Goal: Task Accomplishment & Management: Manage account settings

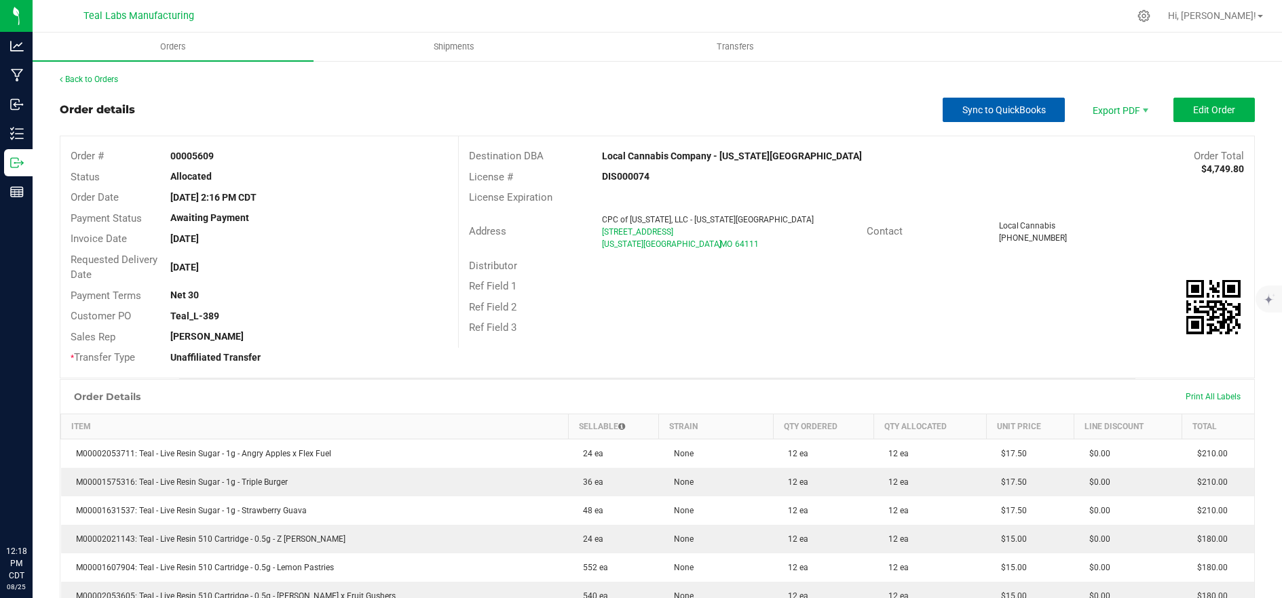
click at [986, 110] on span "Sync to QuickBooks" at bounding box center [1003, 109] width 83 height 11
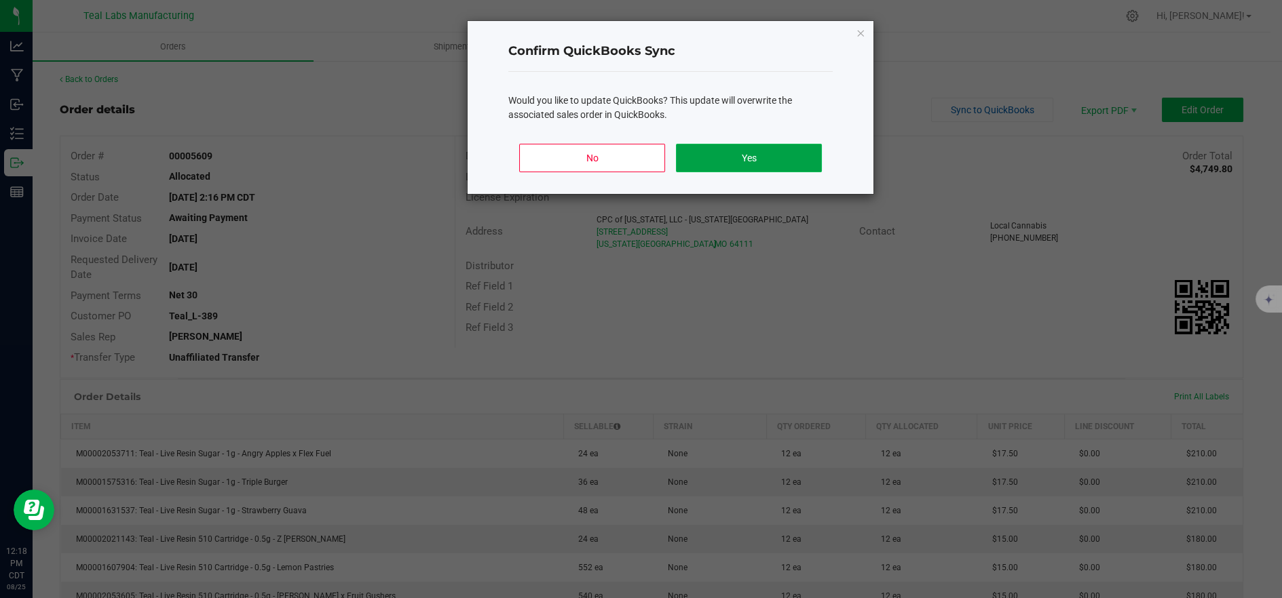
click at [769, 159] on button "Yes" at bounding box center [749, 158] width 146 height 28
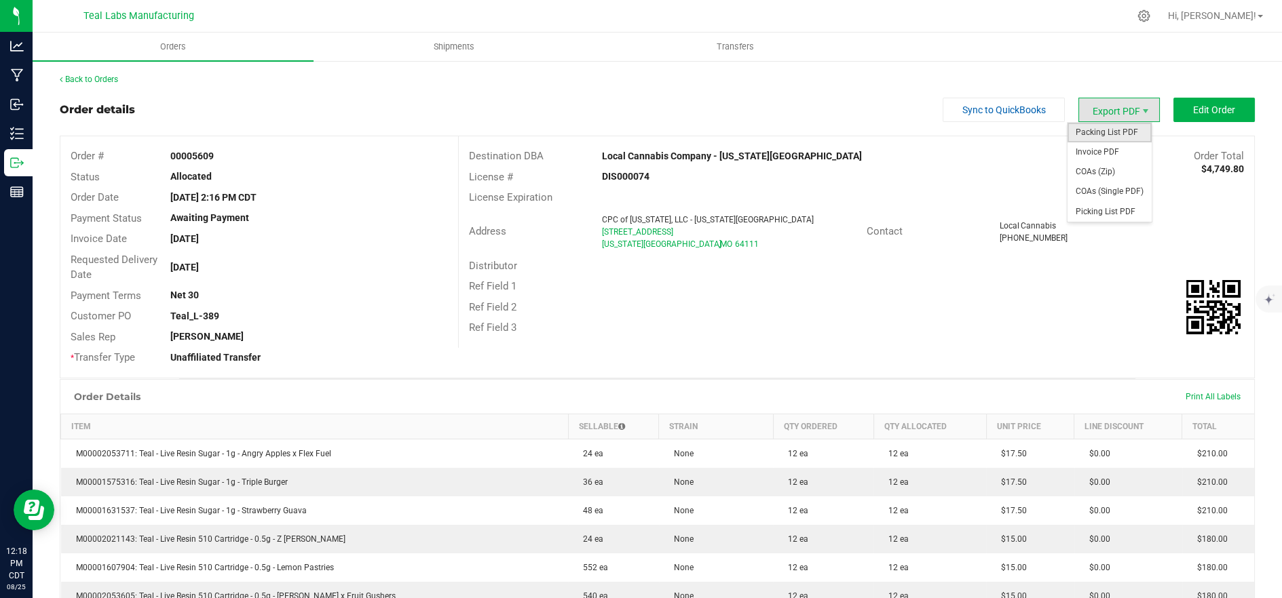
click at [1119, 135] on span "Packing List PDF" at bounding box center [1109, 133] width 84 height 20
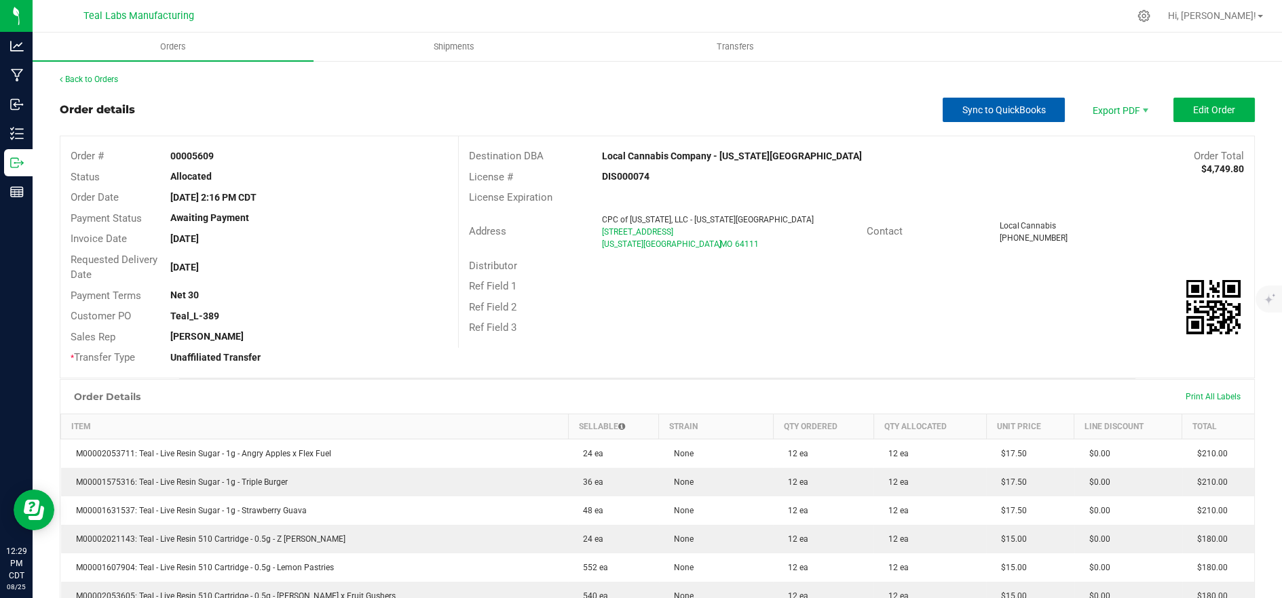
click at [962, 113] on span "Sync to QuickBooks" at bounding box center [1003, 109] width 83 height 11
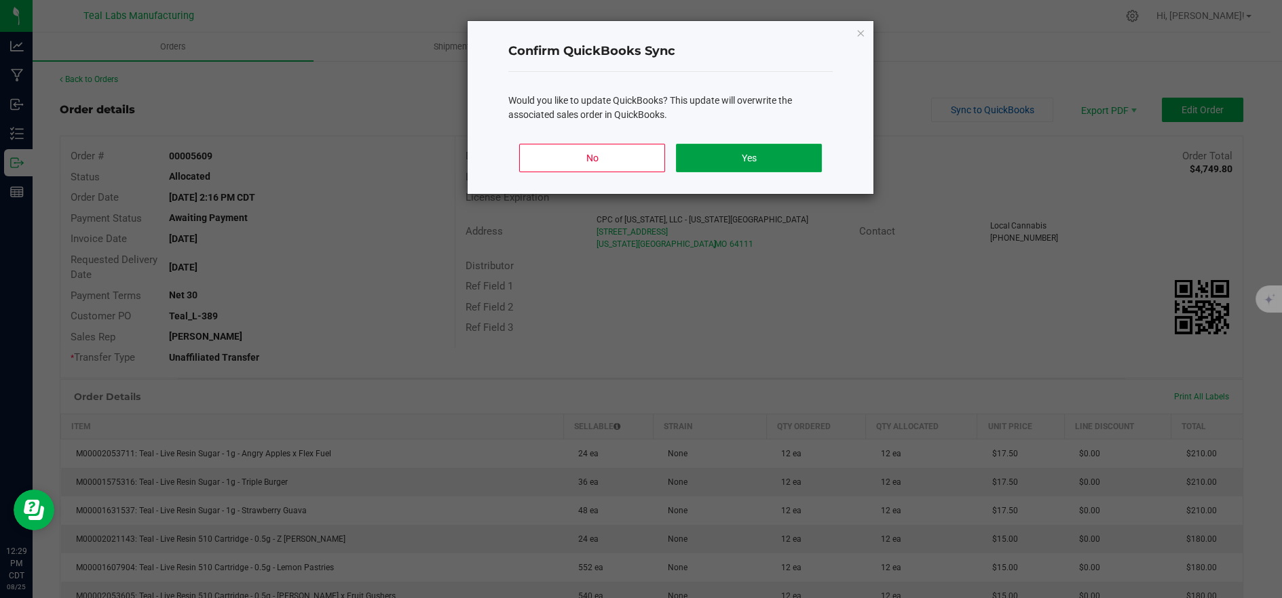
drag, startPoint x: 693, startPoint y: 158, endPoint x: 647, endPoint y: 206, distance: 67.2
click at [694, 156] on button "Yes" at bounding box center [749, 158] width 146 height 28
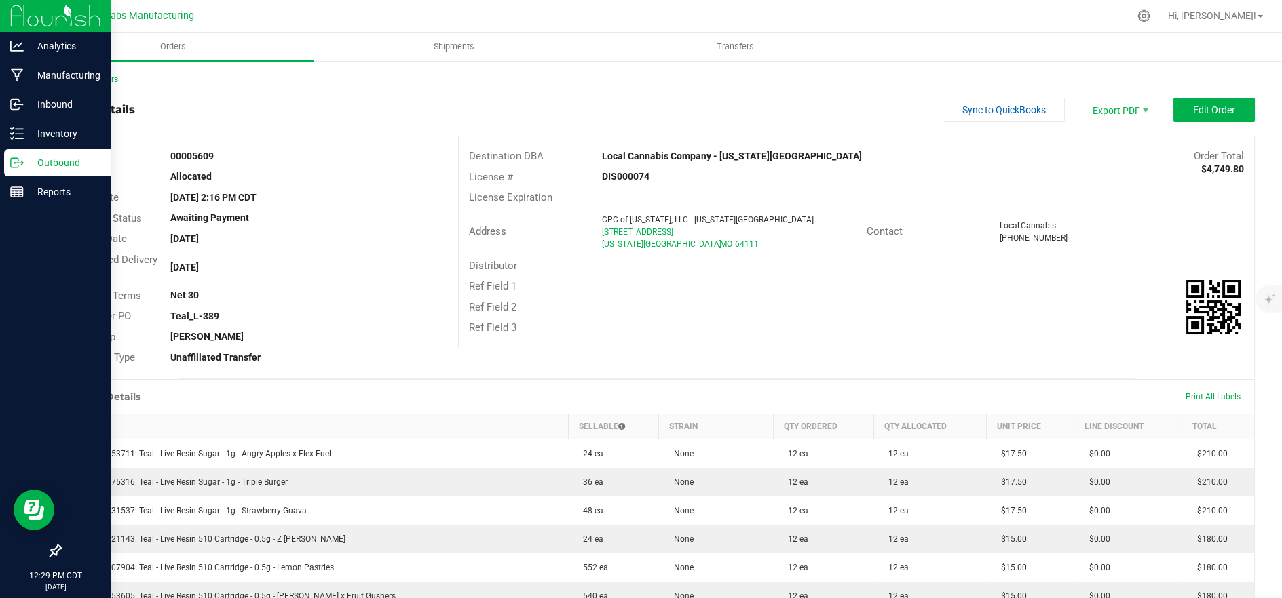
click at [30, 163] on p "Outbound" at bounding box center [64, 163] width 81 height 16
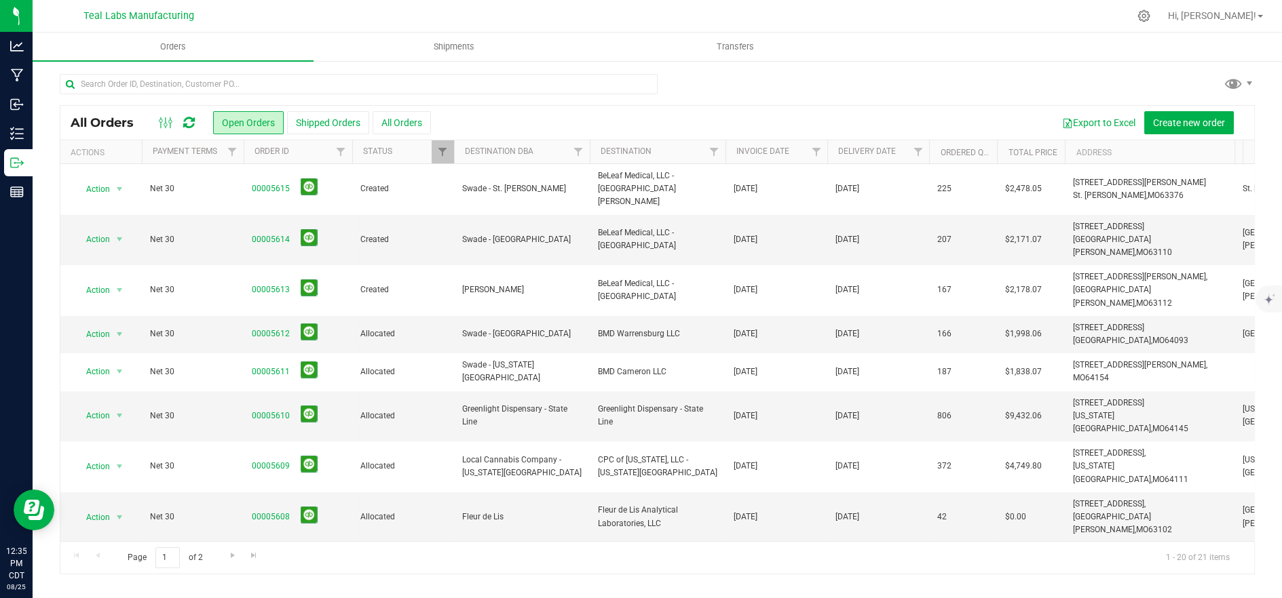
click at [1014, 52] on ul "Orders Shipments Transfers" at bounding box center [674, 47] width 1282 height 29
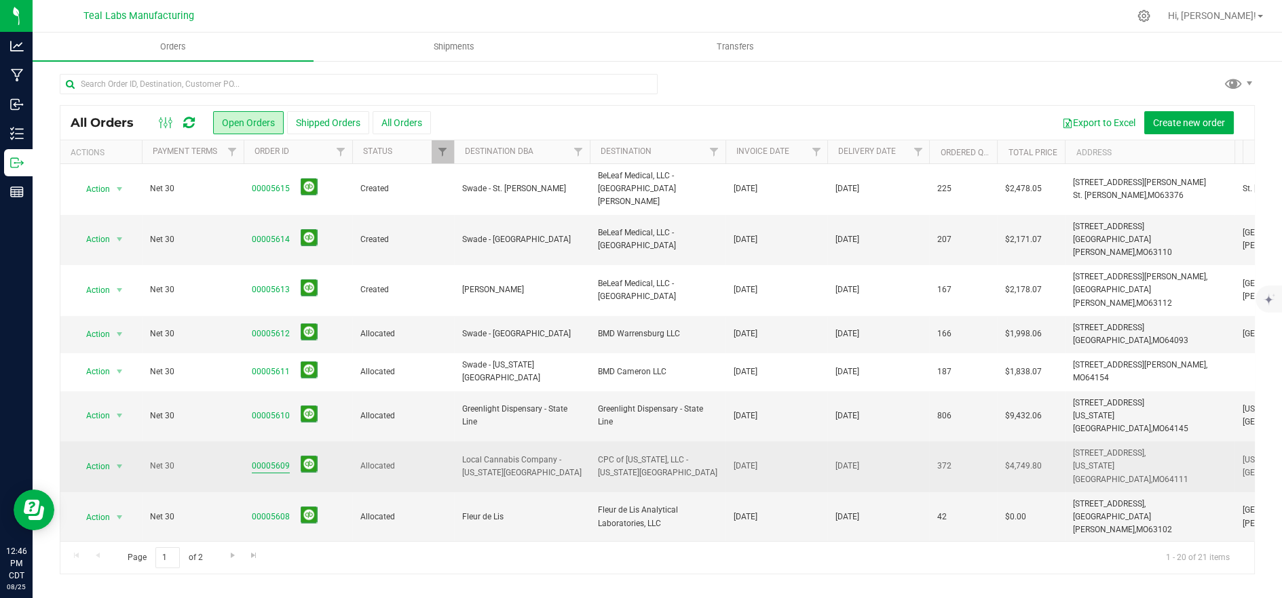
click at [277, 460] on link "00005609" at bounding box center [271, 466] width 38 height 13
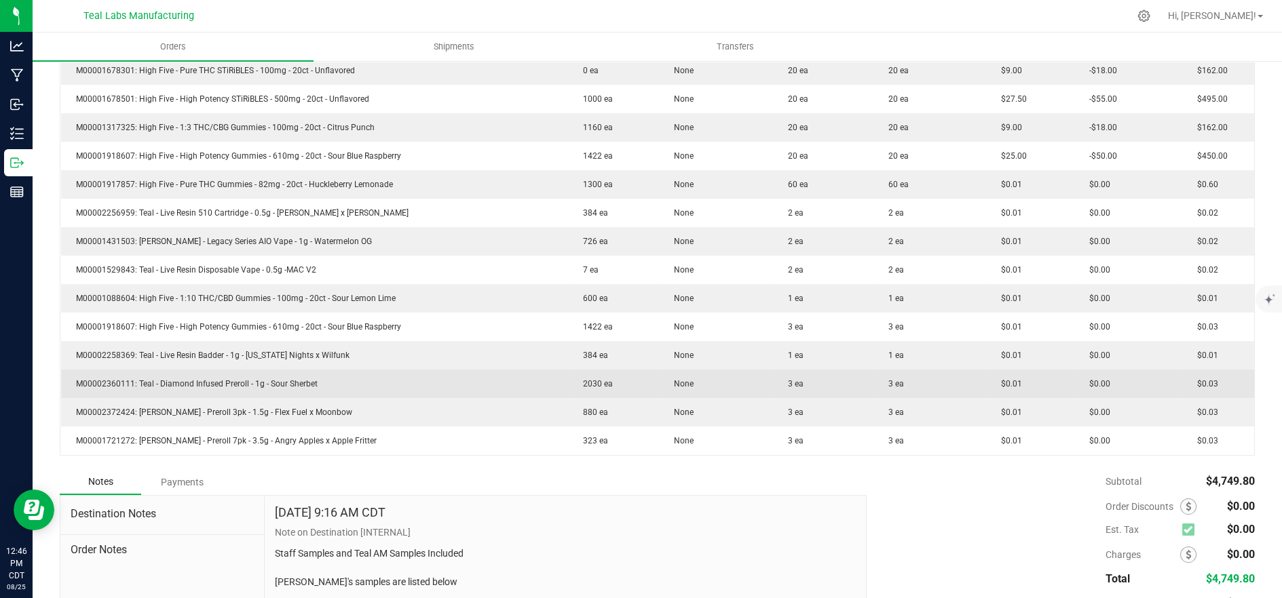
scroll to position [897, 0]
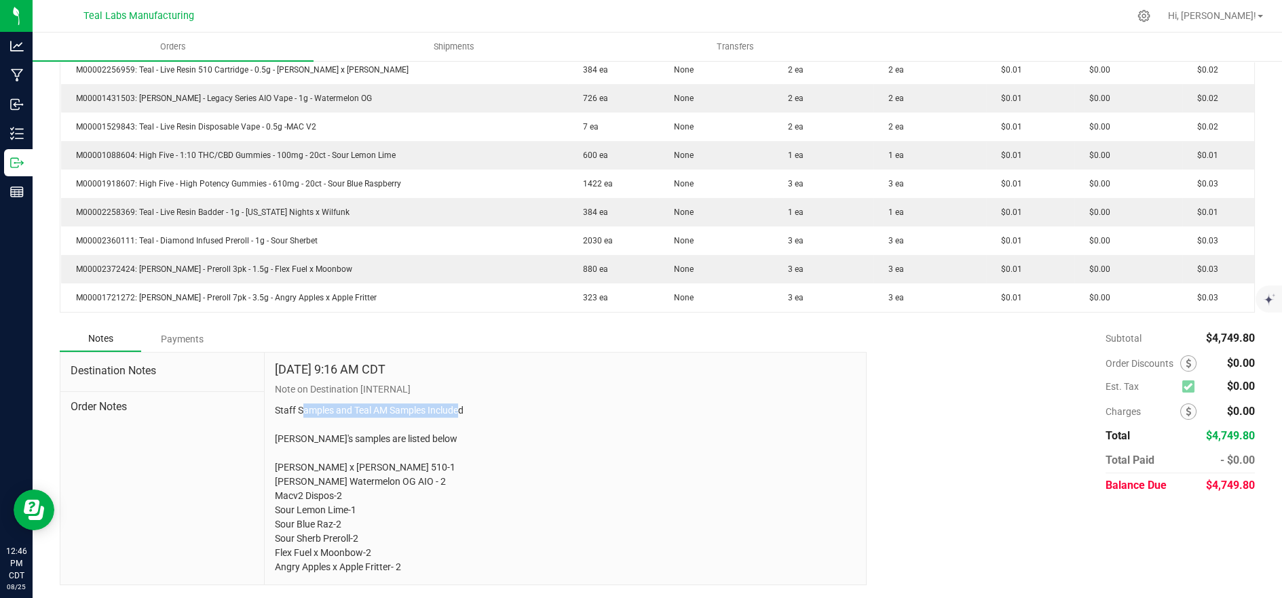
drag, startPoint x: 300, startPoint y: 411, endPoint x: 457, endPoint y: 416, distance: 156.8
click at [457, 416] on p "Staff Samples and Teal AM Samples Included [PERSON_NAME]'s samples are listed b…" at bounding box center [565, 489] width 581 height 171
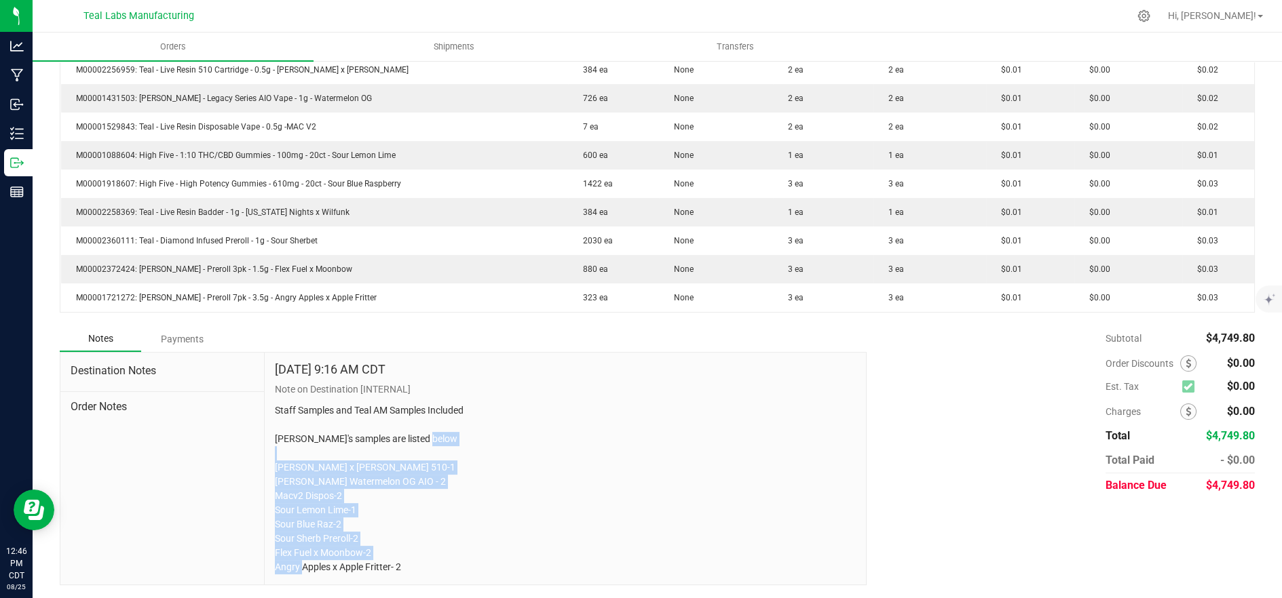
drag, startPoint x: 413, startPoint y: 569, endPoint x: 269, endPoint y: 464, distance: 178.7
click at [269, 464] on div "Aug 22, 2025 9:16 AM CDT Note on Destination [INTERNAL] Staff Samples and Teal …" at bounding box center [565, 469] width 601 height 233
click at [370, 474] on p "Staff Samples and Teal AM Samples Included [PERSON_NAME]'s samples are listed b…" at bounding box center [565, 489] width 581 height 171
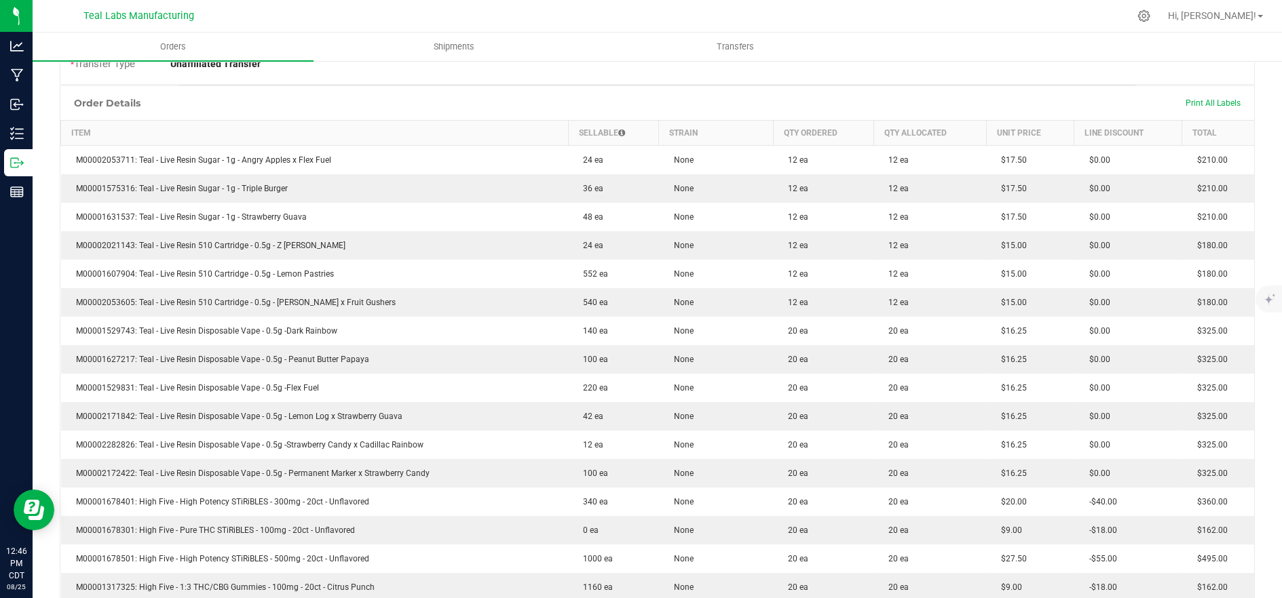
scroll to position [0, 0]
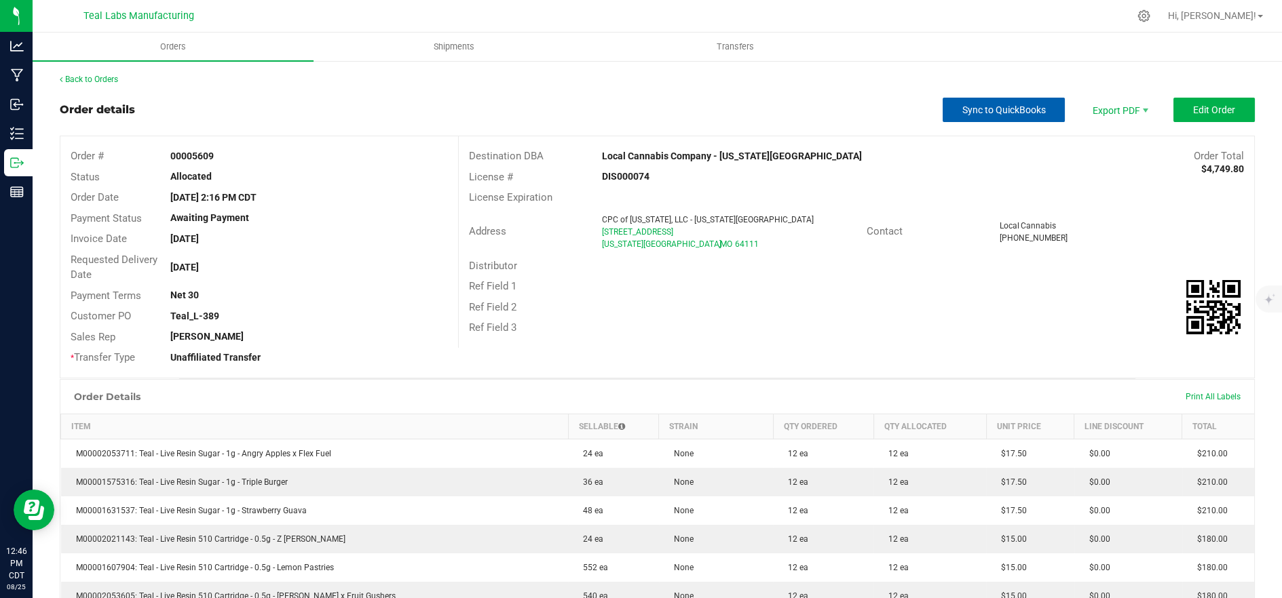
click at [990, 113] on span "Sync to QuickBooks" at bounding box center [1003, 109] width 83 height 11
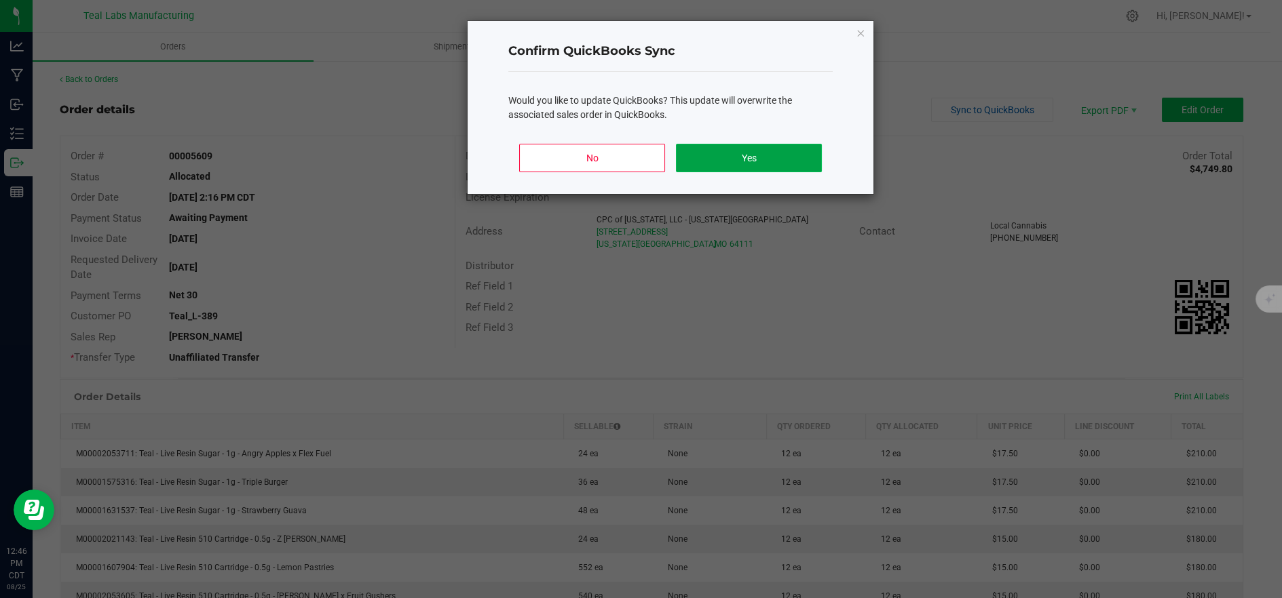
click at [748, 157] on button "Yes" at bounding box center [749, 158] width 146 height 28
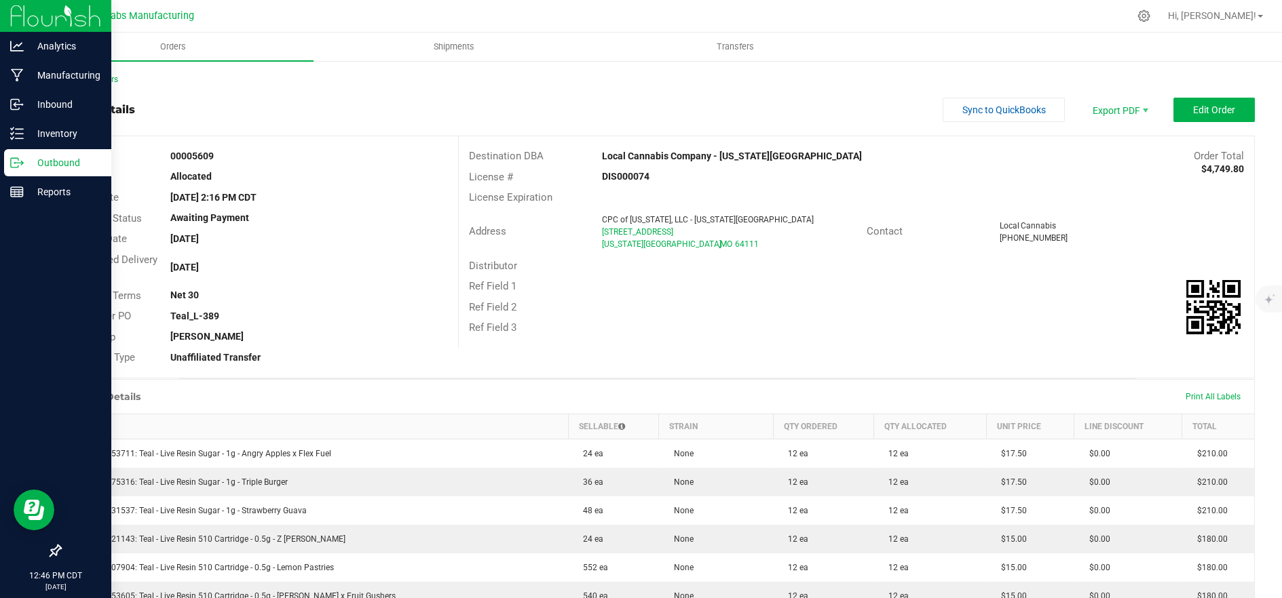
click at [16, 168] on icon at bounding box center [17, 163] width 14 height 14
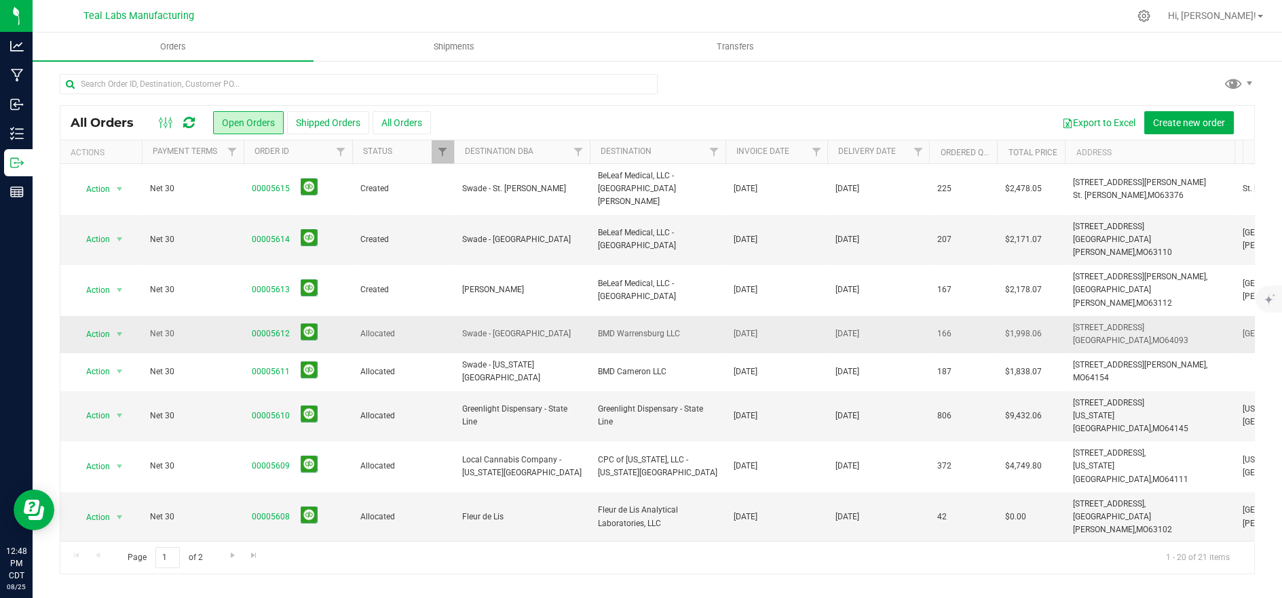
click at [558, 316] on td "Swade - [GEOGRAPHIC_DATA]" at bounding box center [522, 334] width 136 height 37
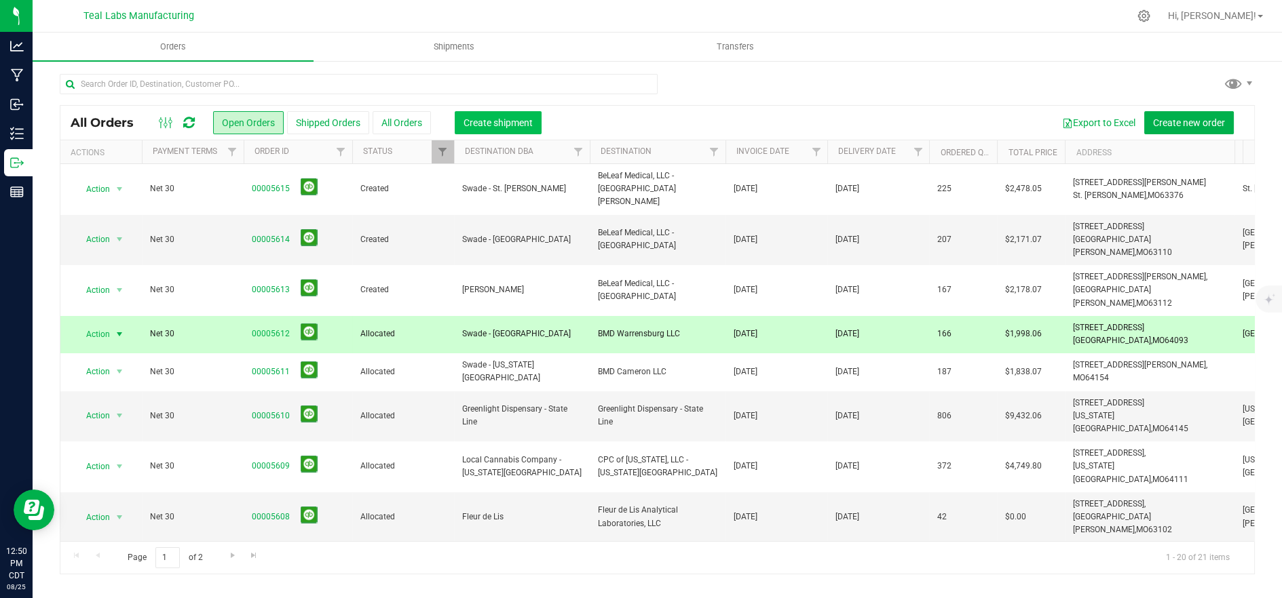
click at [482, 117] on span "Create shipment" at bounding box center [497, 122] width 69 height 11
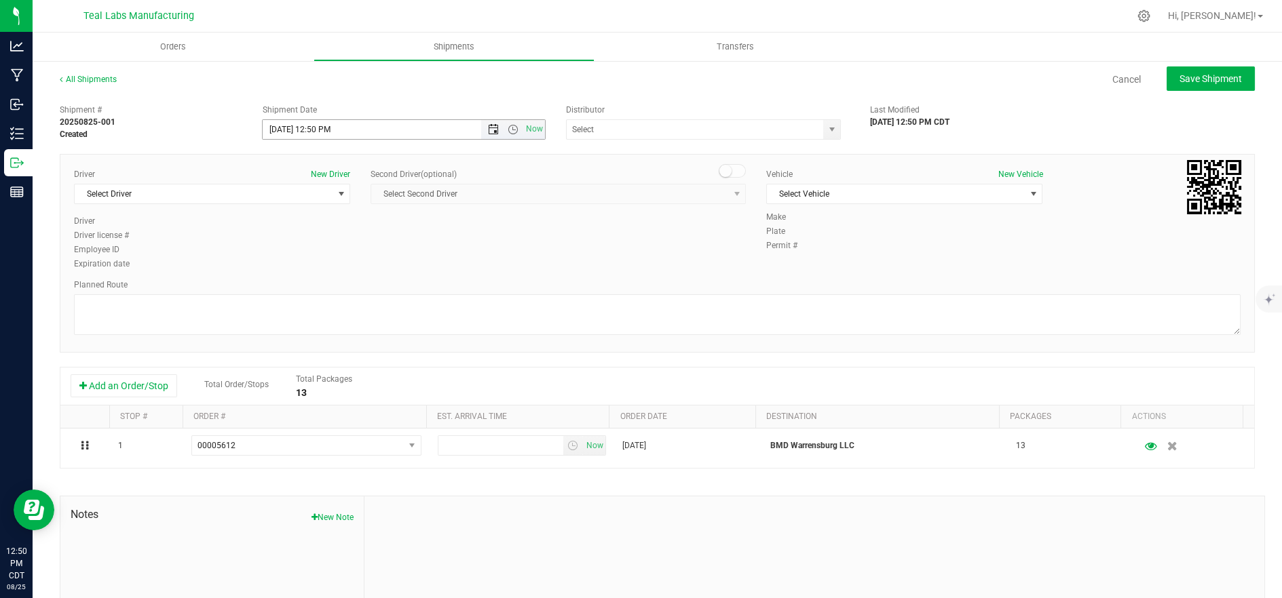
click at [488, 126] on span "Open the date view" at bounding box center [493, 129] width 11 height 11
click at [310, 286] on link "26" at bounding box center [313, 287] width 20 height 21
type input "8/26/2025 12:50 PM"
click at [510, 130] on span "Open the time view" at bounding box center [512, 129] width 11 height 11
click at [901, 251] on div "Make Plate Permit #" at bounding box center [1003, 232] width 495 height 43
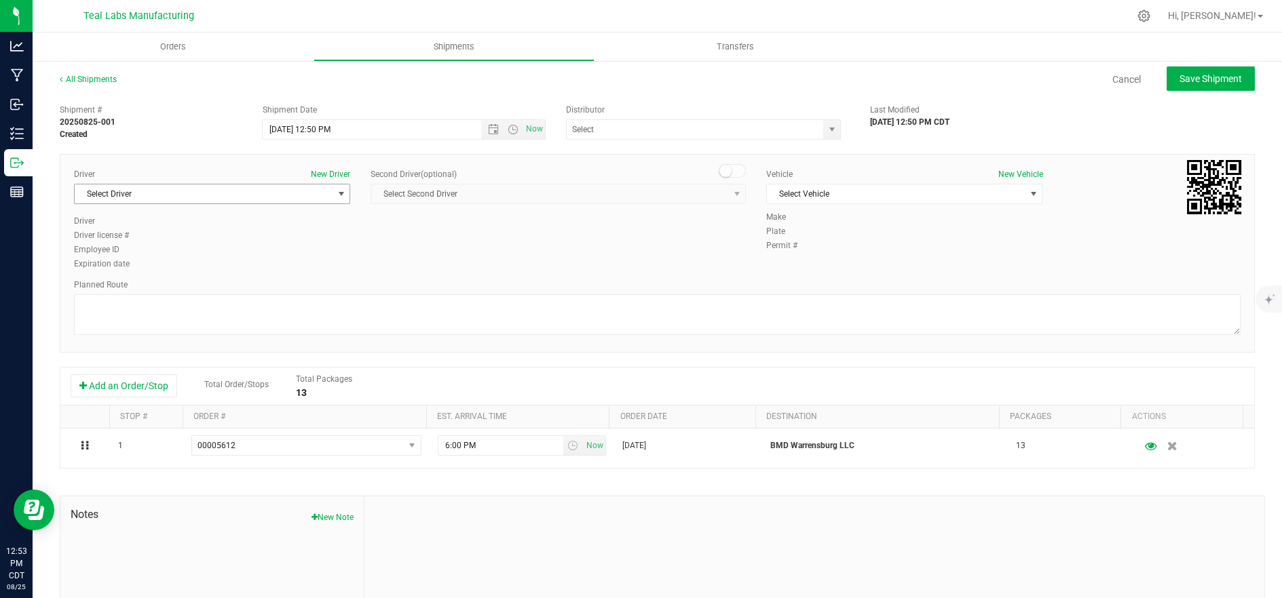
click at [332, 193] on span "select" at bounding box center [340, 194] width 17 height 19
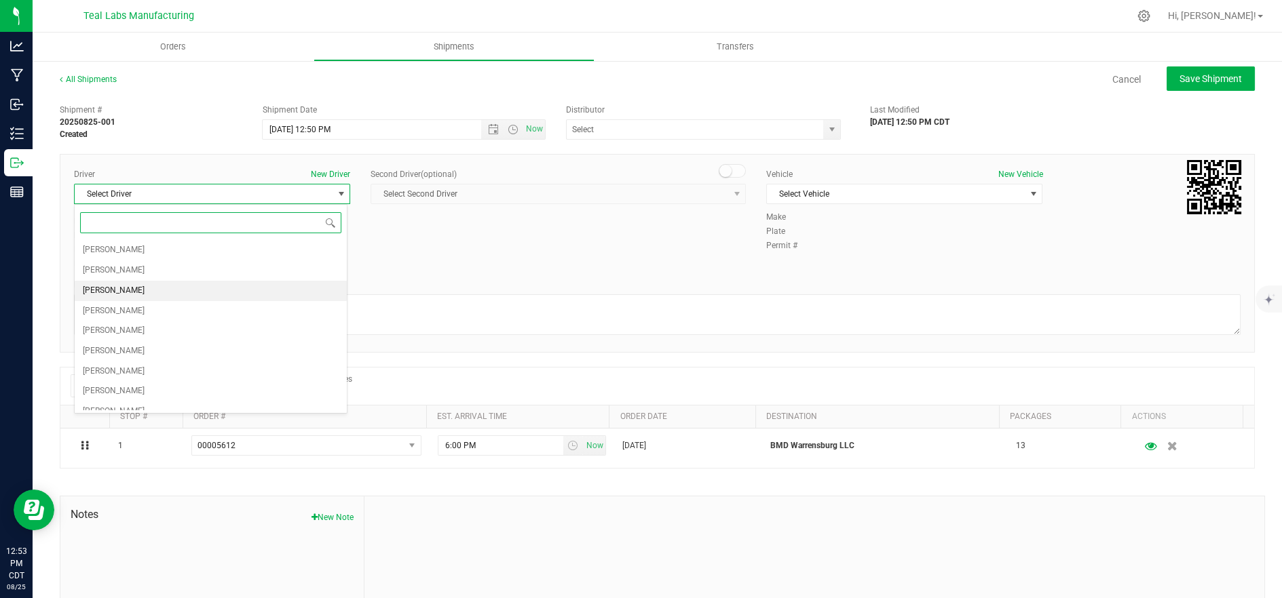
click at [172, 294] on li "Jude Brant" at bounding box center [211, 291] width 272 height 20
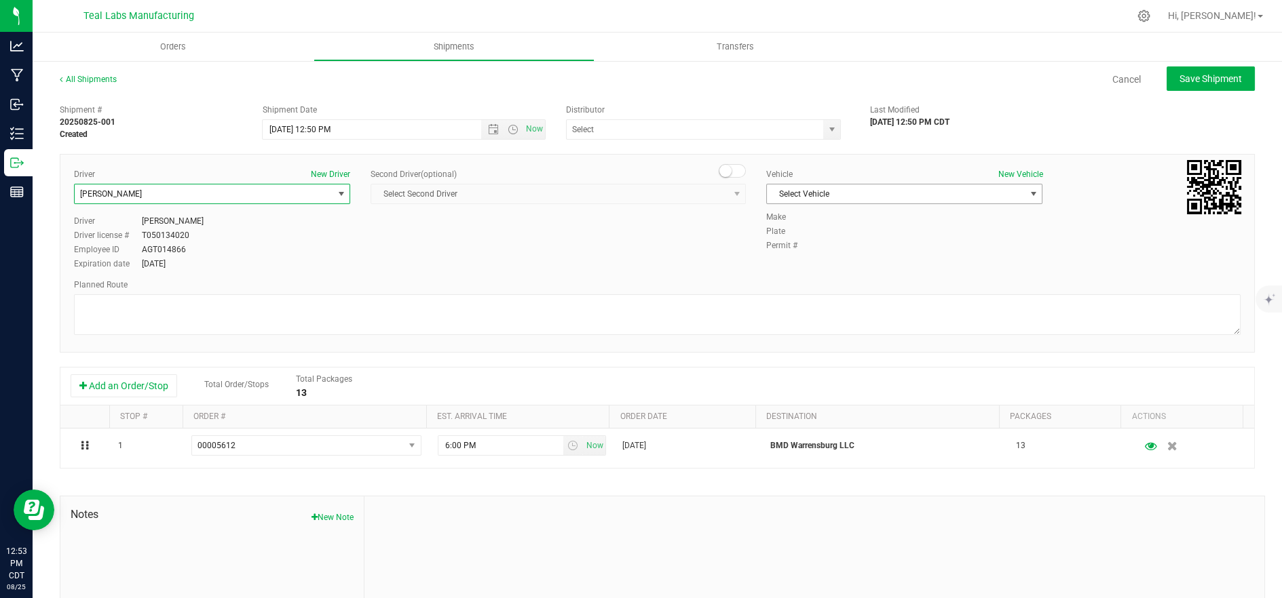
drag, startPoint x: 943, startPoint y: 184, endPoint x: 941, endPoint y: 191, distance: 7.1
click at [942, 185] on span "Select Vehicle" at bounding box center [896, 194] width 258 height 19
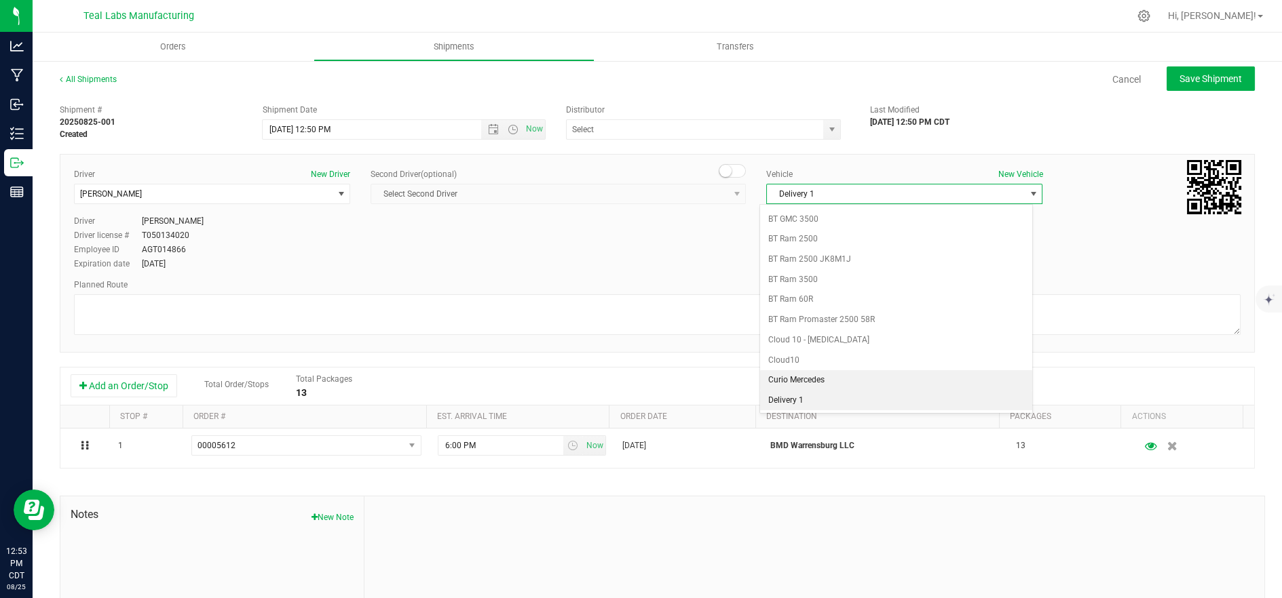
scroll to position [360, 0]
click at [853, 401] on li "Delivery 2" at bounding box center [896, 402] width 272 height 20
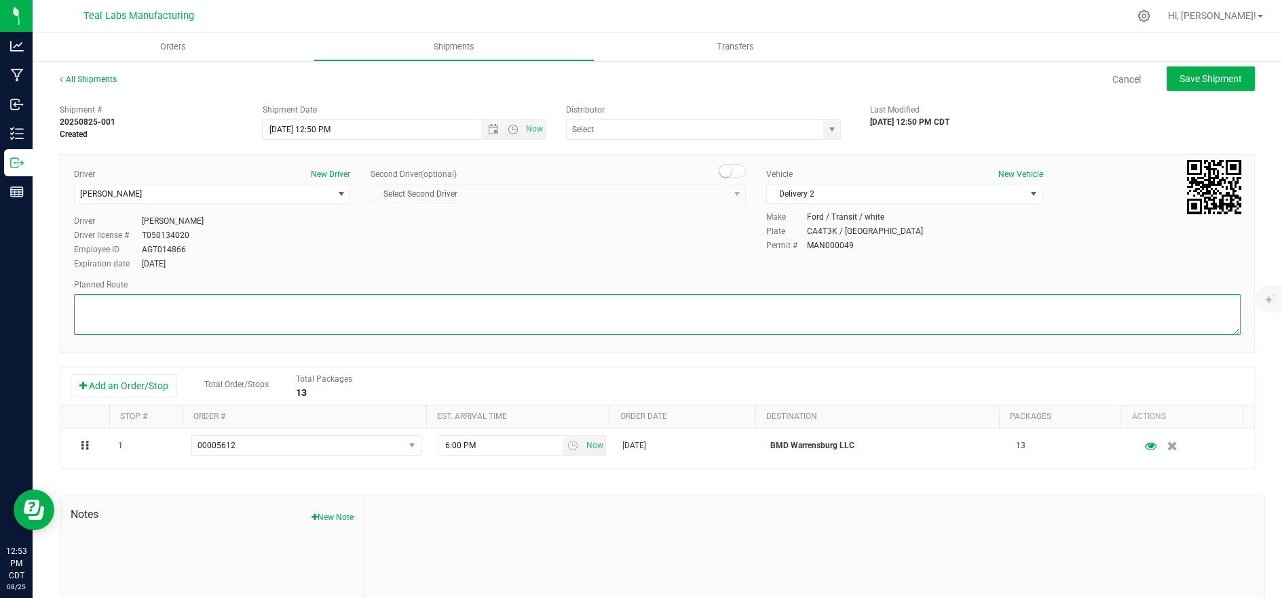
click at [671, 311] on textarea at bounding box center [657, 314] width 1166 height 41
click at [280, 322] on textarea at bounding box center [657, 314] width 1166 height 41
paste textarea "5555 Salt River Rd Head northwest on Salt River Rd. Go for 0.4 mi. Then 0.4 mil…"
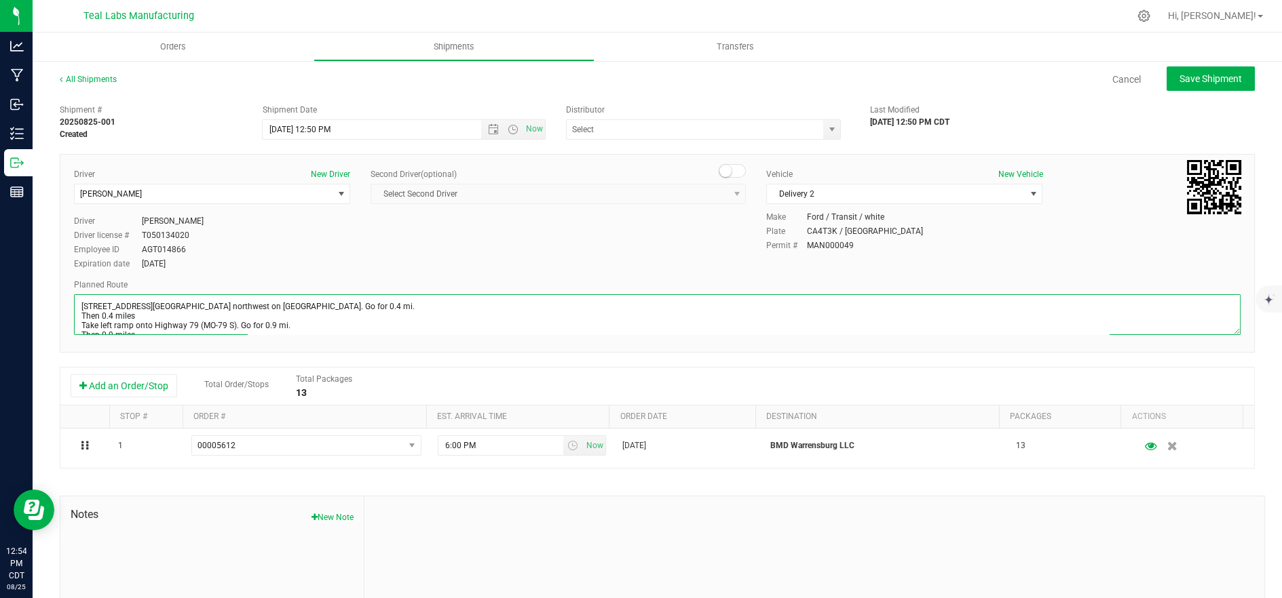
scroll to position [238, 0]
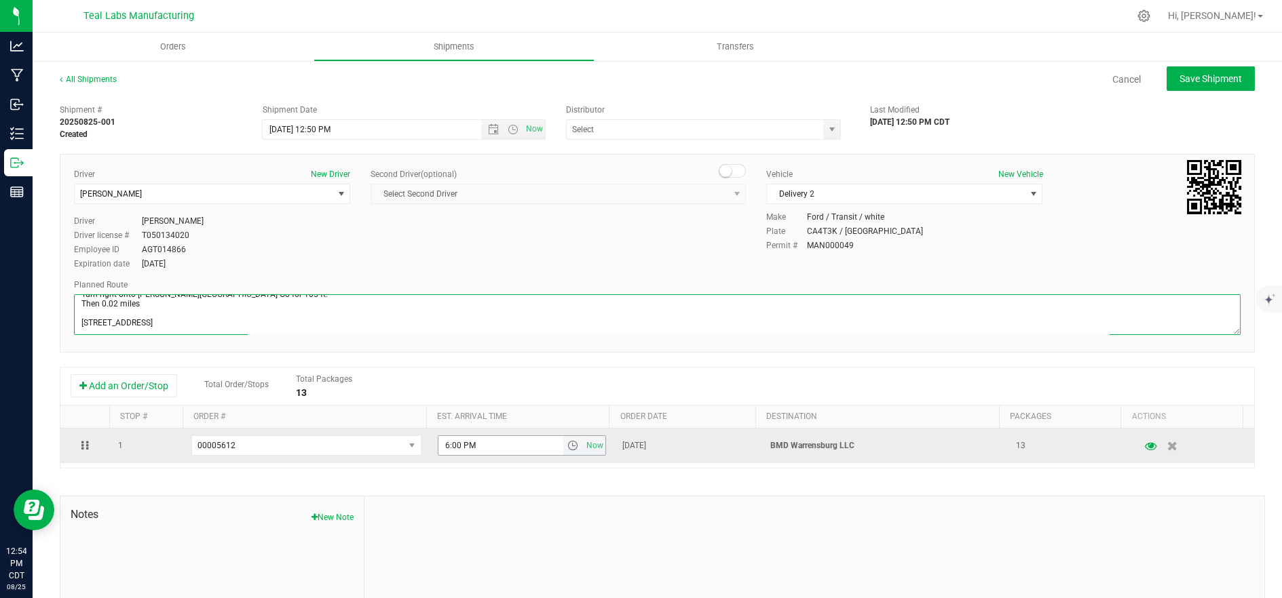
click at [567, 448] on span "select" at bounding box center [572, 445] width 11 height 11
type textarea "5555 Salt River Rd Head northwest on Salt River Rd. Go for 0.4 mi. Then 0.4 mil…"
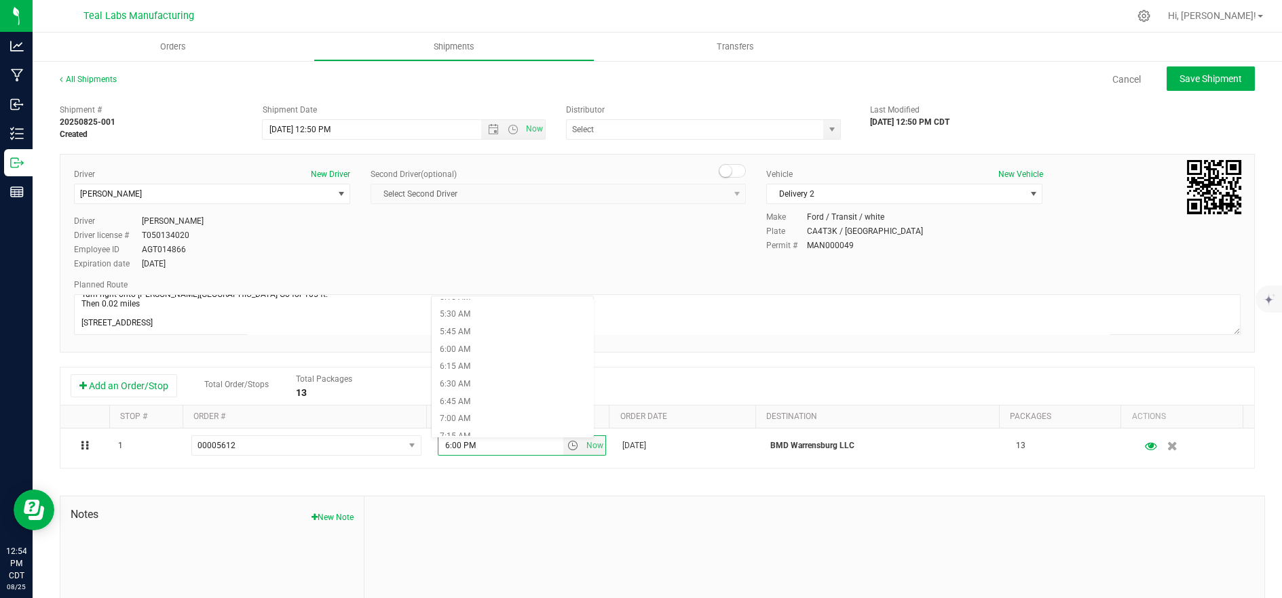
scroll to position [602, 0]
click at [496, 330] on li "9:00 AM" at bounding box center [512, 333] width 162 height 18
click at [1166, 82] on button "Save Shipment" at bounding box center [1210, 78] width 88 height 24
type input "8/26/2025 5:50 PM"
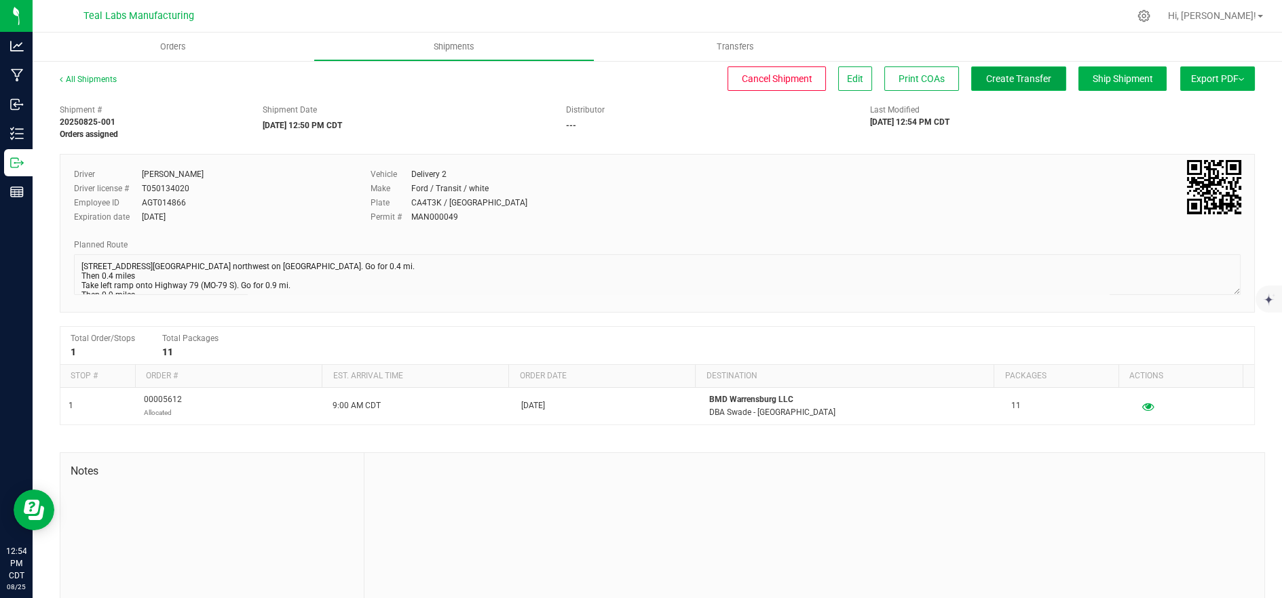
click at [1003, 79] on span "Create Transfer" at bounding box center [1018, 78] width 65 height 11
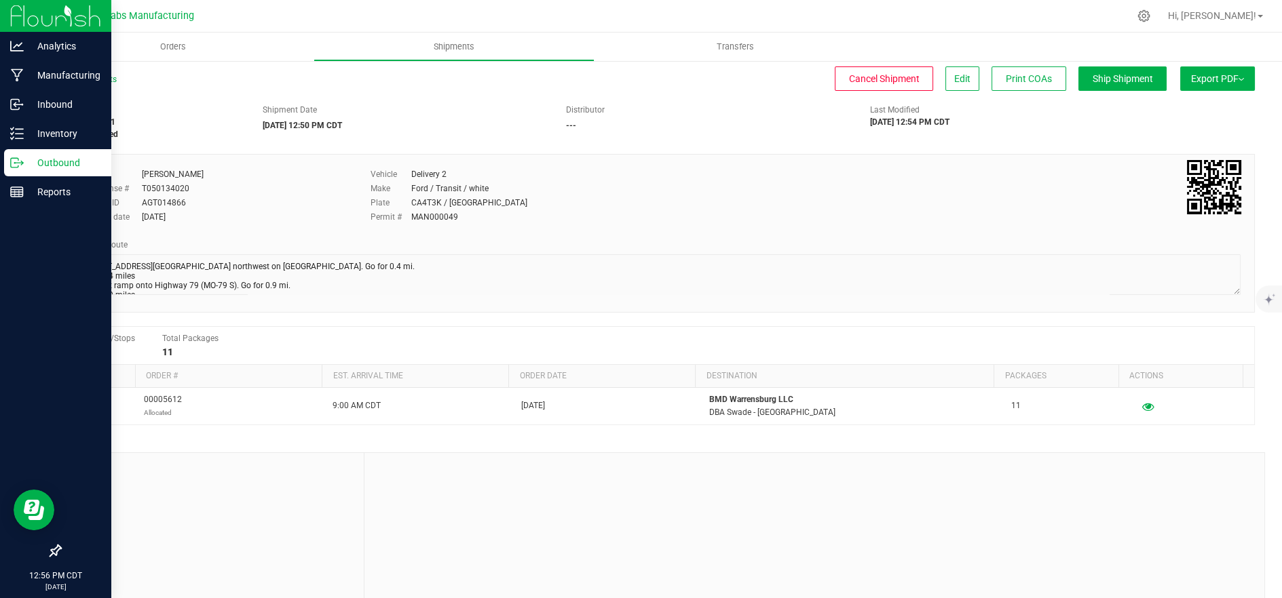
click at [21, 167] on icon at bounding box center [17, 163] width 14 height 14
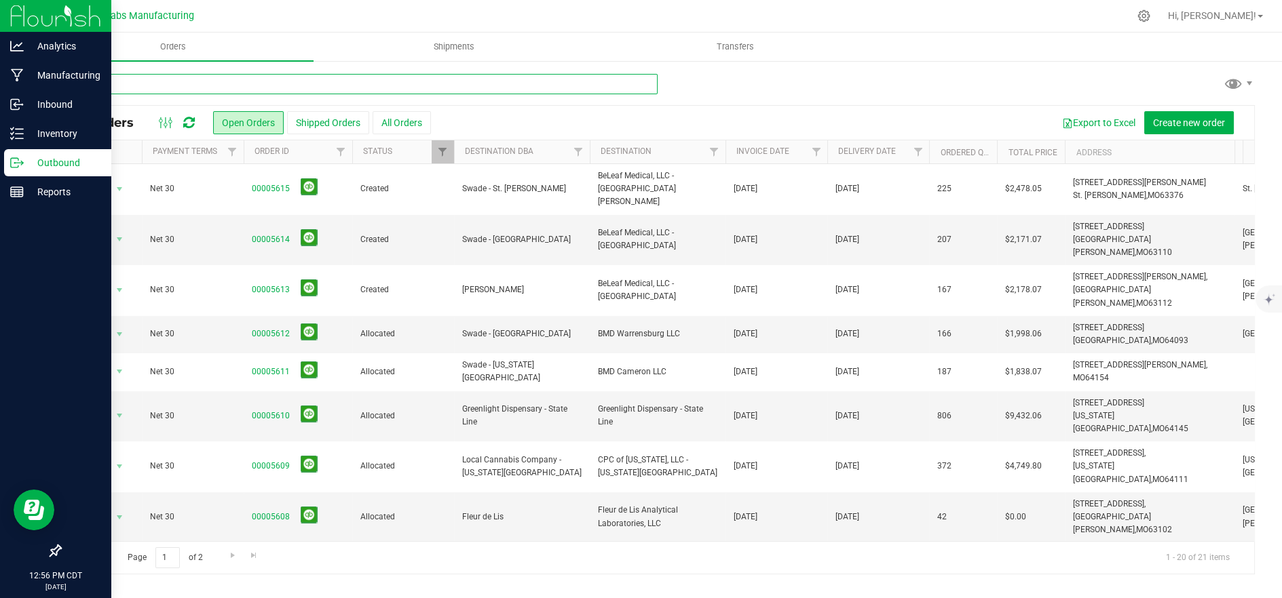
click at [305, 90] on input "text" at bounding box center [359, 84] width 598 height 20
type input "5610"
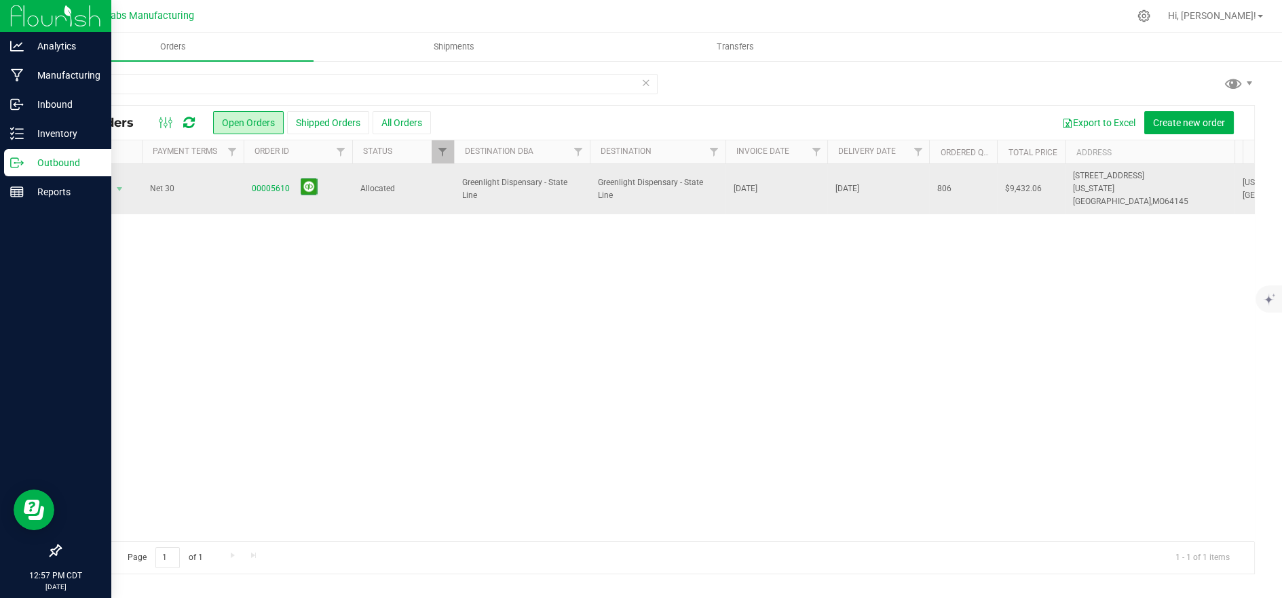
click at [490, 195] on td "Greenlight Dispensary - State Line" at bounding box center [522, 189] width 136 height 50
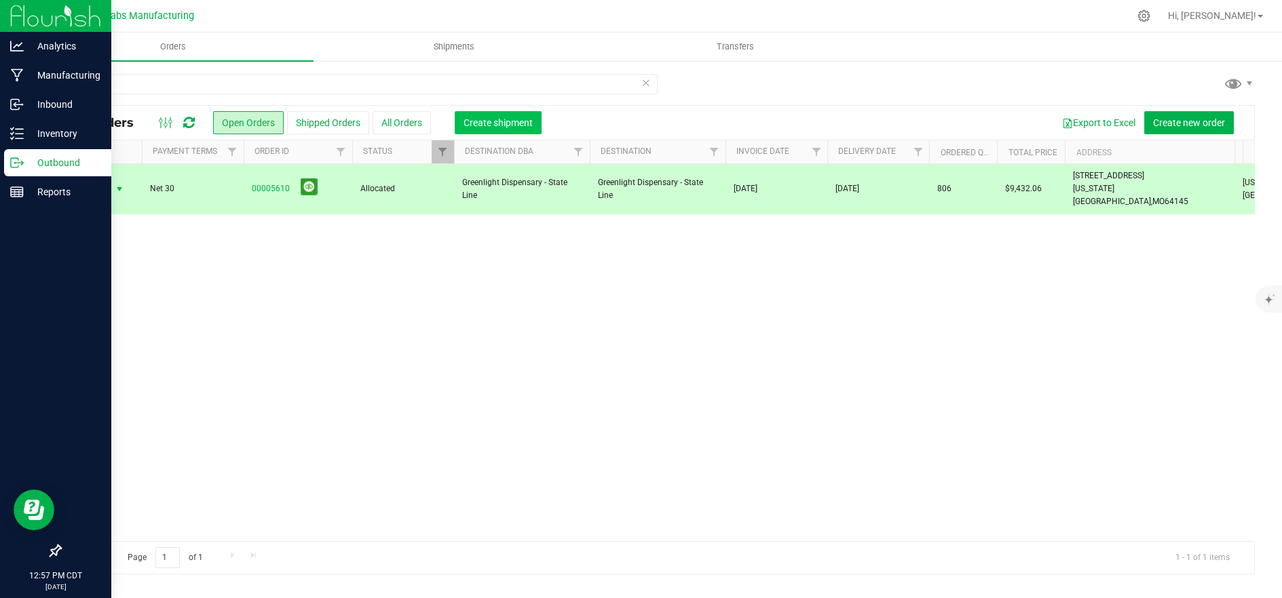
click at [496, 126] on span "Create shipment" at bounding box center [497, 122] width 69 height 11
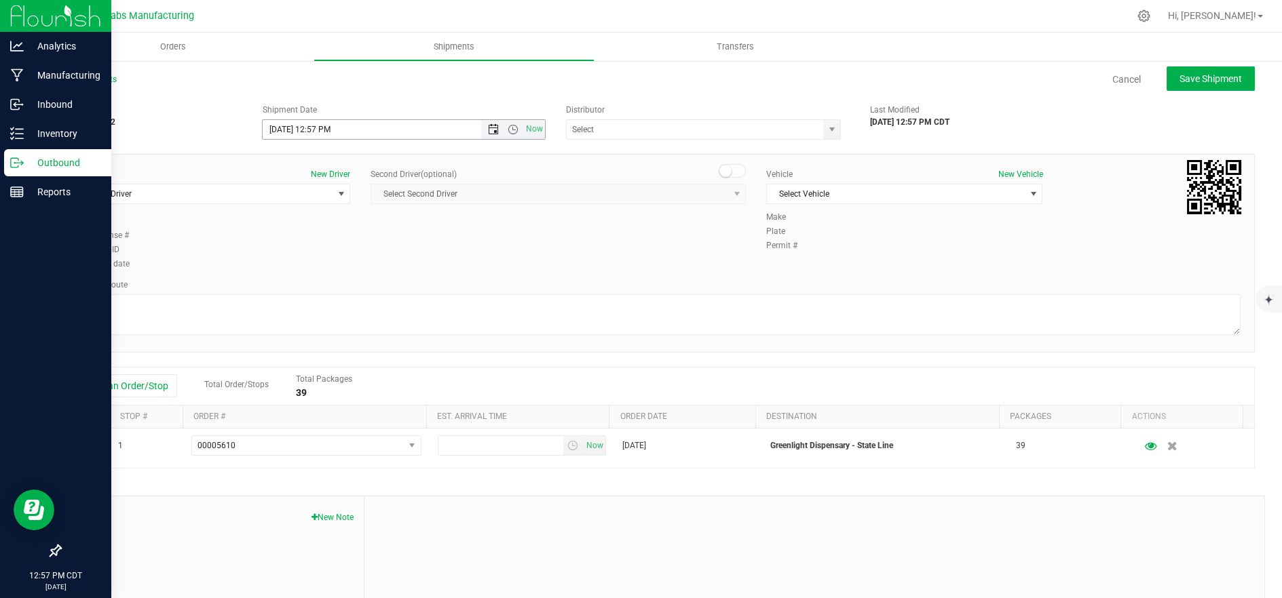
click at [488, 123] on span "Now" at bounding box center [513, 129] width 64 height 19
click at [488, 127] on span "Open the date view" at bounding box center [493, 129] width 11 height 11
click at [318, 288] on link "26" at bounding box center [313, 287] width 20 height 21
click at [507, 130] on span "Open the time view" at bounding box center [512, 129] width 11 height 11
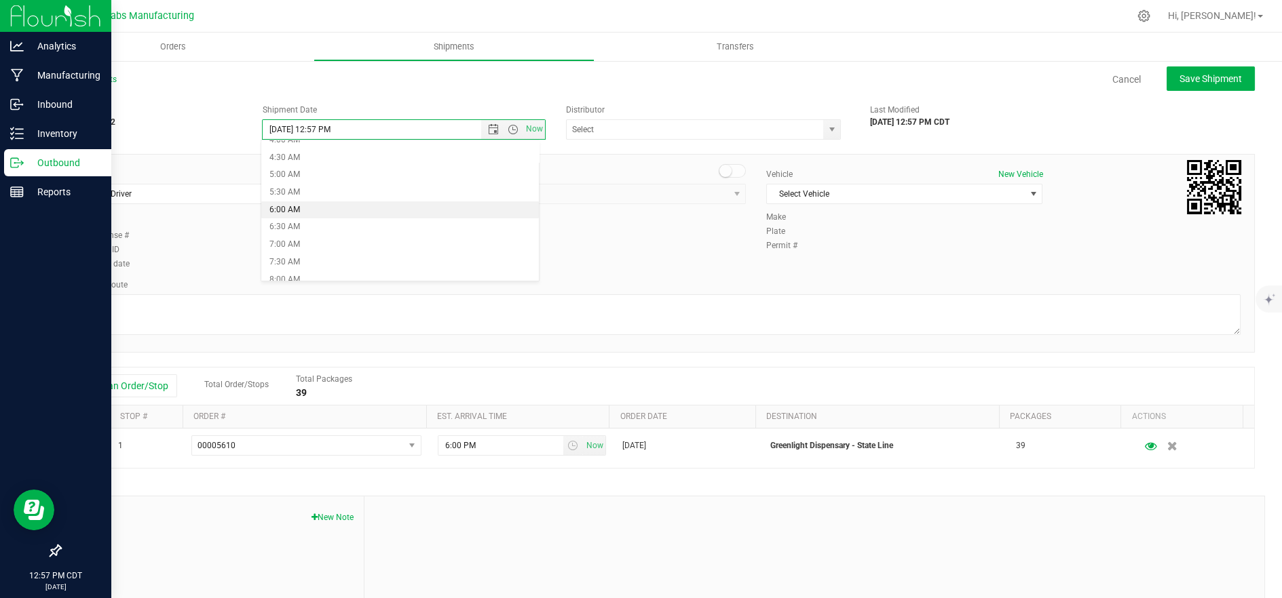
click at [356, 210] on li "6:00 AM" at bounding box center [400, 210] width 278 height 18
type input "8/26/2025 6:00 AM"
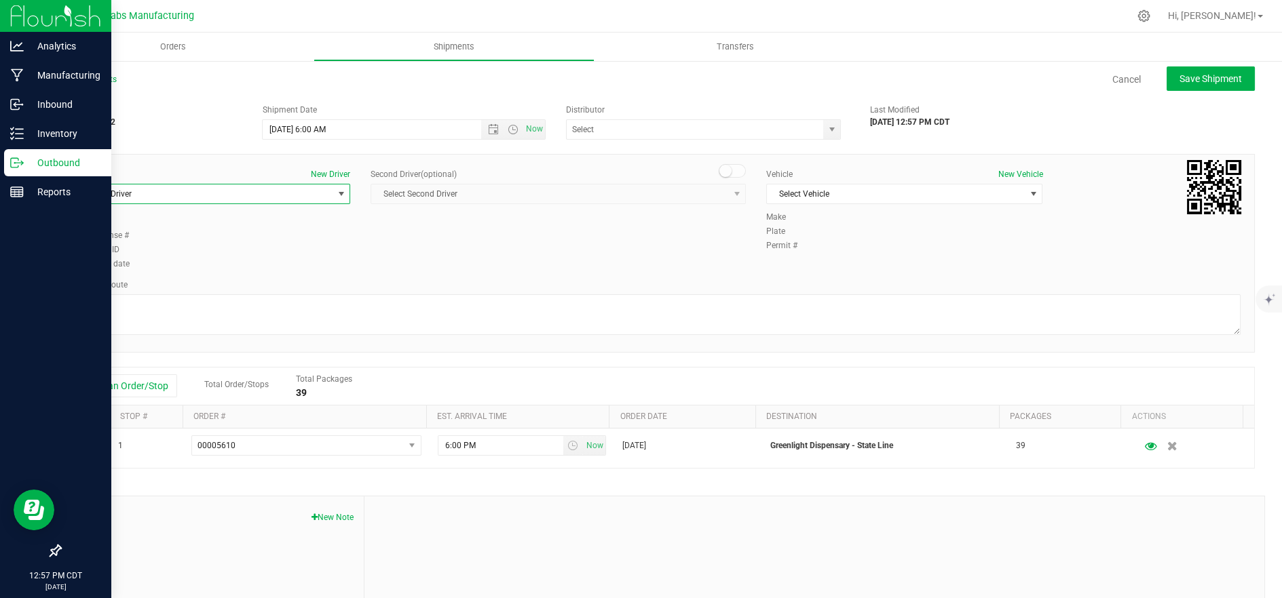
click at [208, 193] on span "Select Driver" at bounding box center [204, 194] width 258 height 19
type input "d"
drag, startPoint x: 199, startPoint y: 249, endPoint x: 261, endPoint y: 233, distance: 63.0
click at [199, 249] on li "Jude Brant" at bounding box center [211, 250] width 272 height 20
type input "jude"
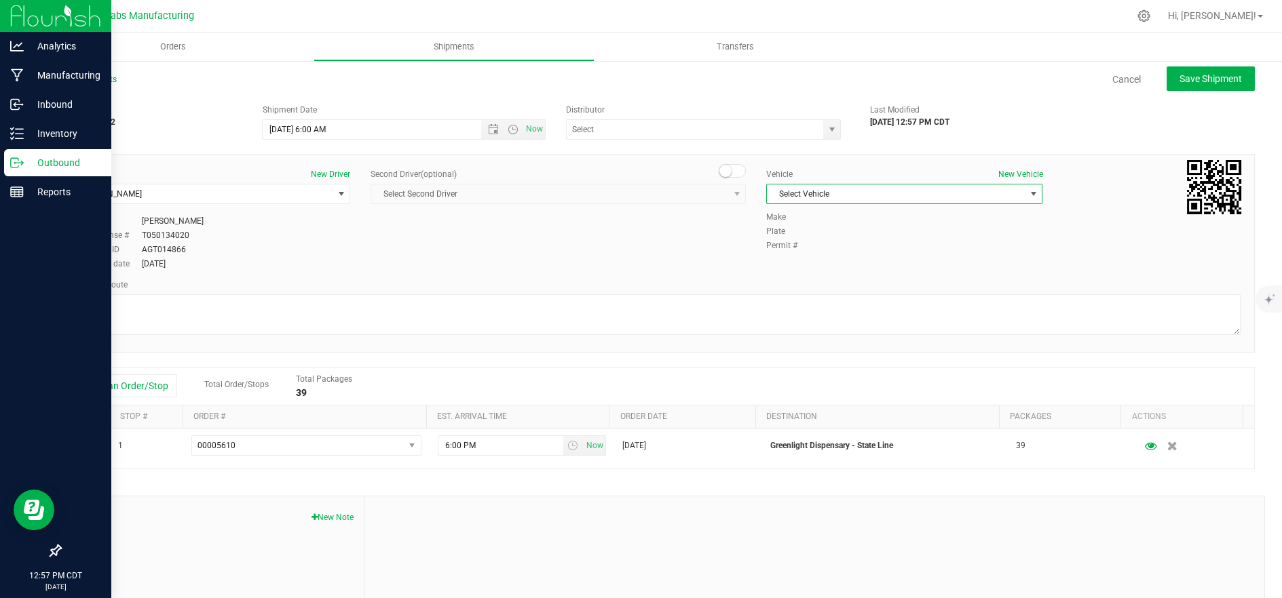
click at [832, 201] on span "Select Vehicle" at bounding box center [896, 194] width 258 height 19
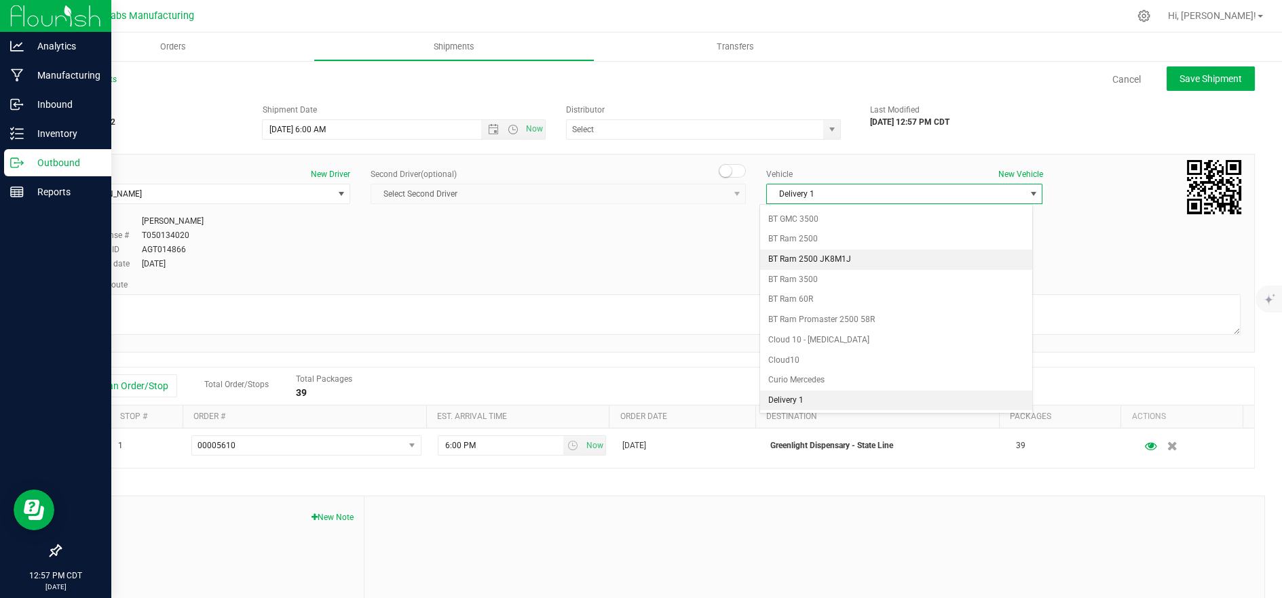
scroll to position [360, 0]
click at [819, 403] on li "Delivery 2" at bounding box center [896, 402] width 272 height 20
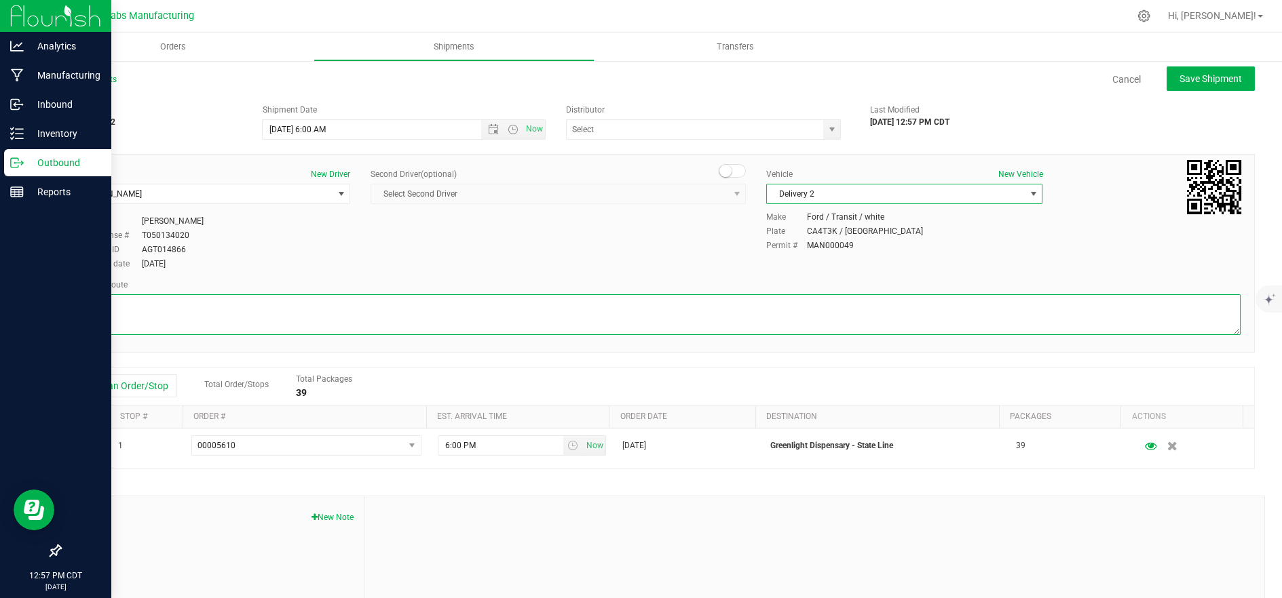
click at [640, 320] on textarea at bounding box center [657, 314] width 1166 height 41
click at [313, 318] on textarea at bounding box center [657, 314] width 1166 height 41
paste textarea "5555 Salt River Rd Head northwest on Salt River Rd. Go for 0.4 mi. Then 0.4 mil…"
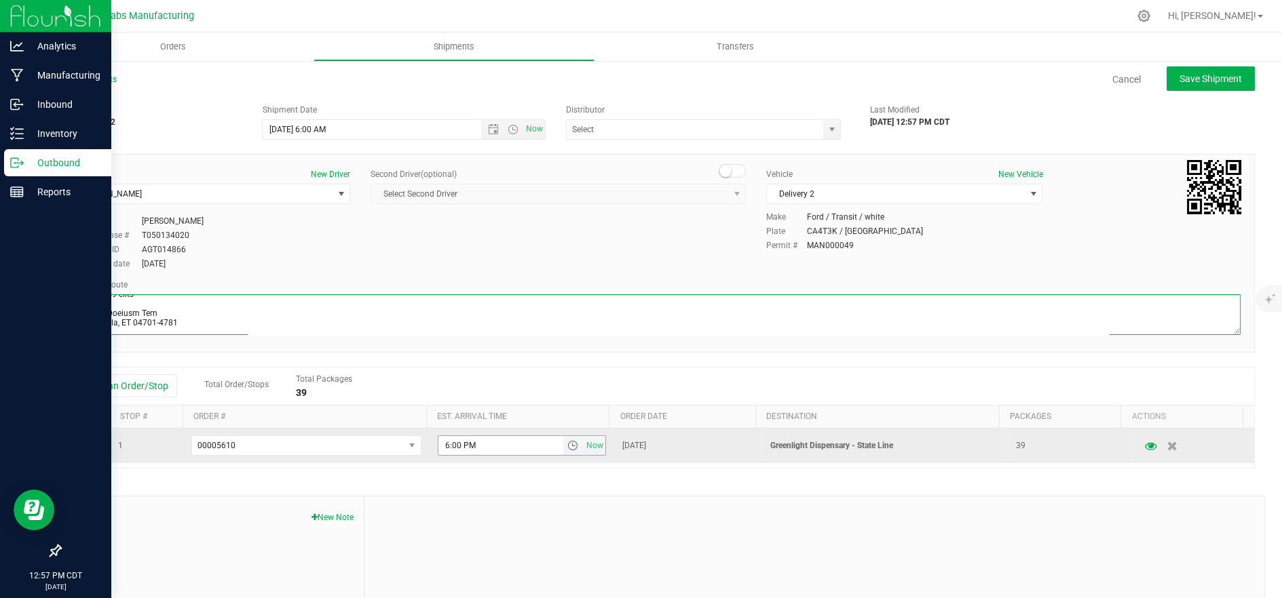
click at [567, 449] on span "select" at bounding box center [572, 445] width 11 height 11
type textarea "5555 Salt River Rd Head northwest on Salt River Rd. Go for 0.4 mi. Then 0.4 mil…"
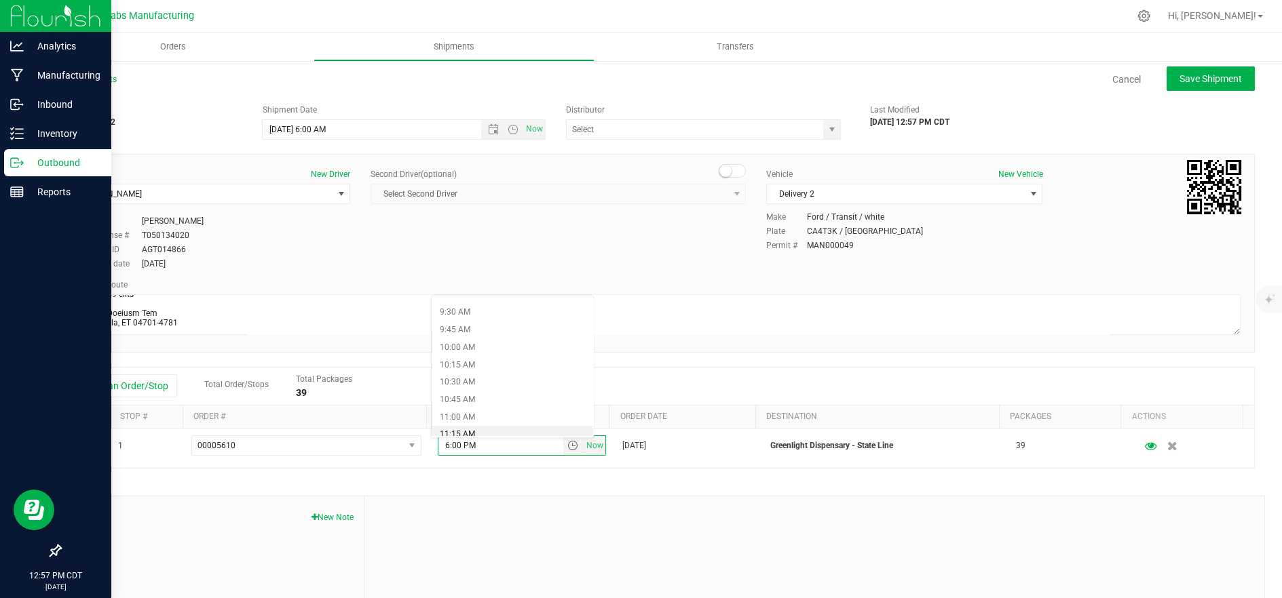
scroll to position [678, 0]
click at [515, 347] on li "10:15 AM" at bounding box center [512, 345] width 162 height 18
drag, startPoint x: 1166, startPoint y: 73, endPoint x: 1151, endPoint y: 82, distance: 17.3
click at [1166, 74] on button "Save Shipment" at bounding box center [1210, 78] width 88 height 24
type input "8/26/2025 11:00 AM"
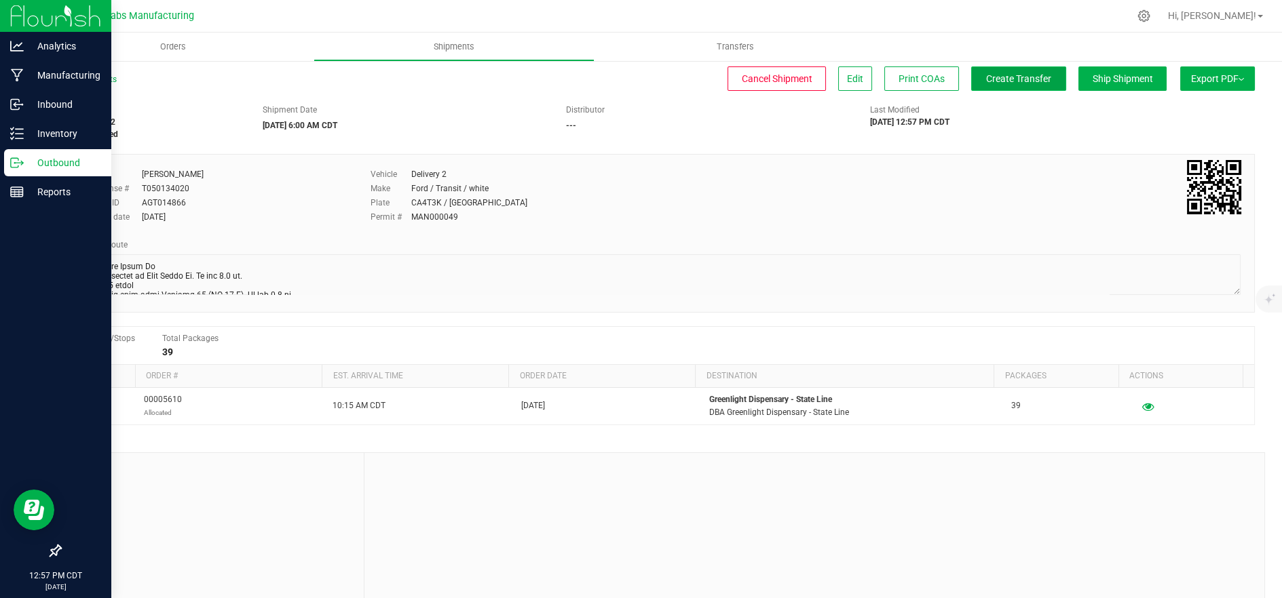
click at [1016, 75] on span "Create Transfer" at bounding box center [1018, 78] width 65 height 11
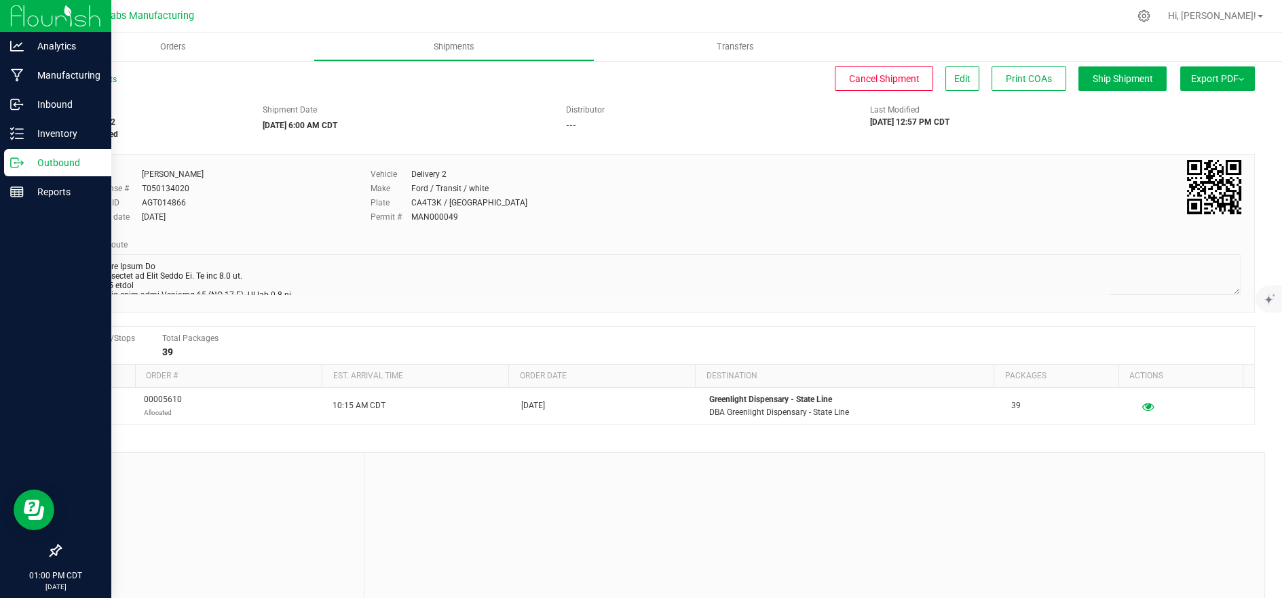
click at [14, 170] on div "Outbound" at bounding box center [57, 162] width 107 height 27
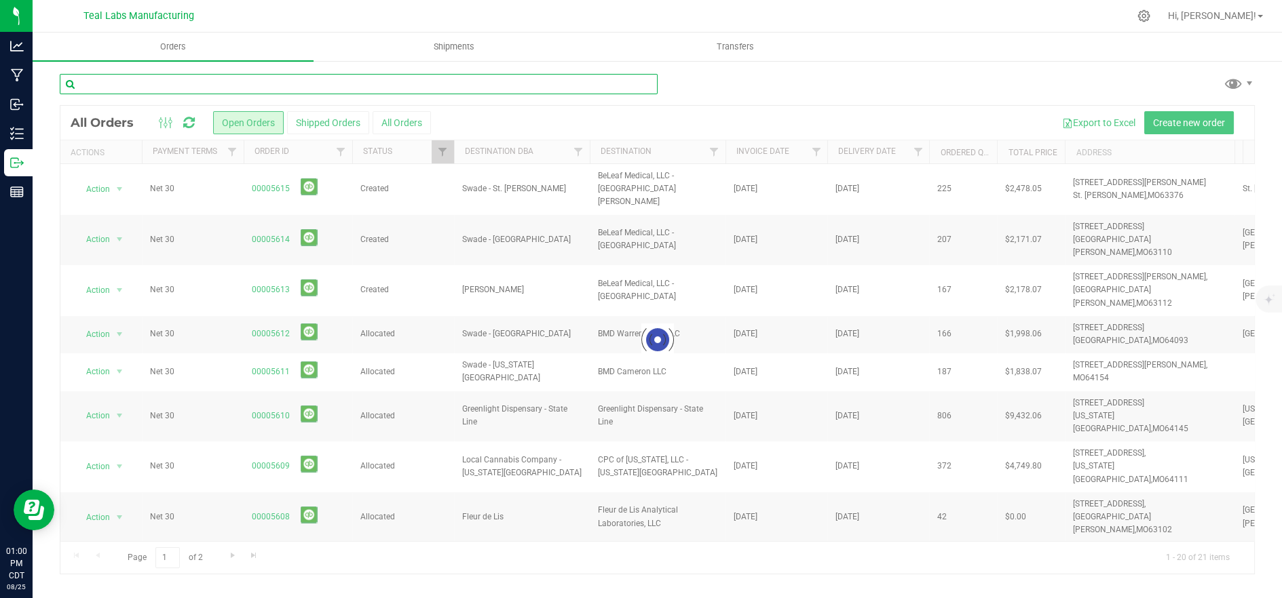
click at [304, 86] on input "text" at bounding box center [359, 84] width 598 height 20
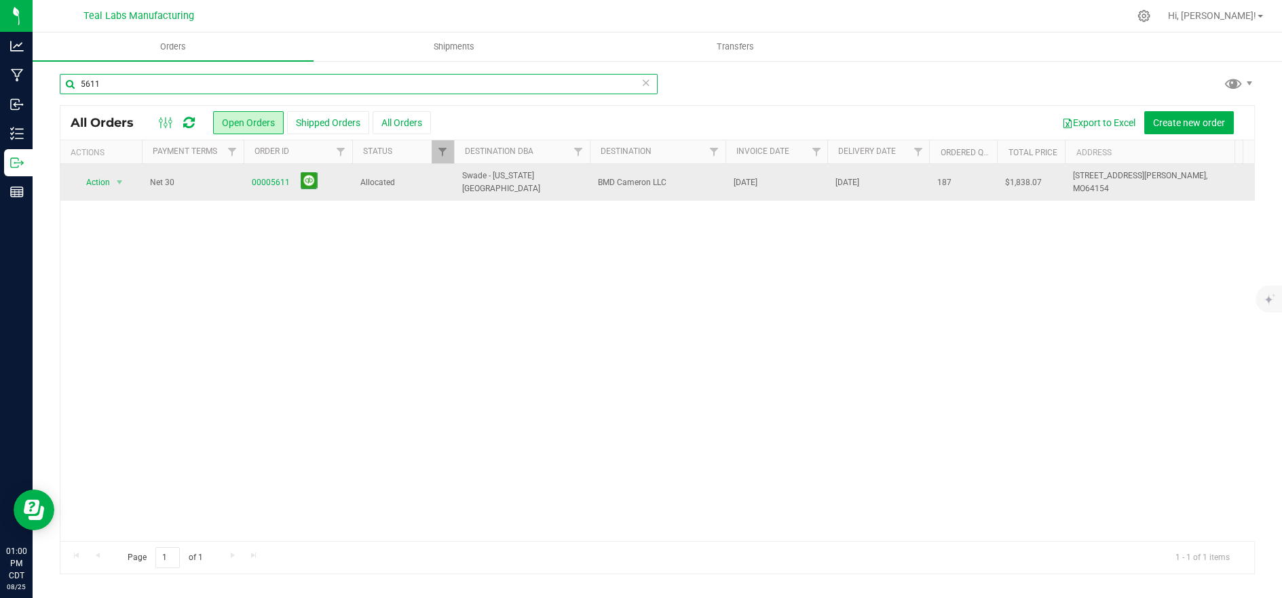
type input "5611"
click at [398, 177] on span "Allocated" at bounding box center [402, 182] width 85 height 13
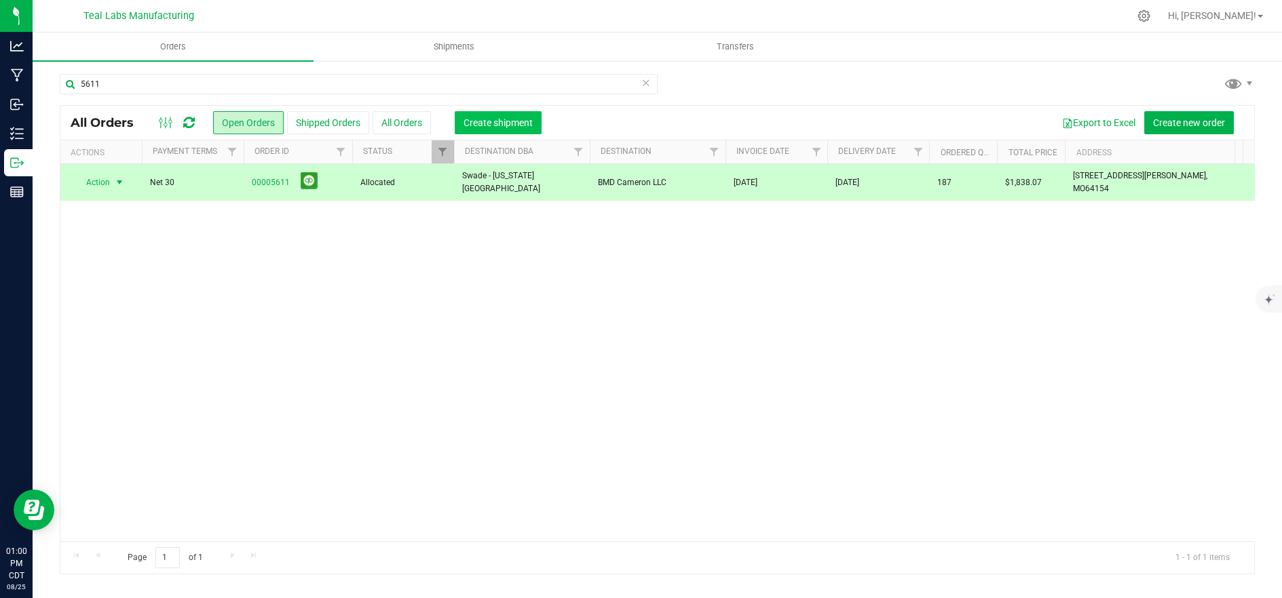
click at [469, 125] on span "Create shipment" at bounding box center [497, 122] width 69 height 11
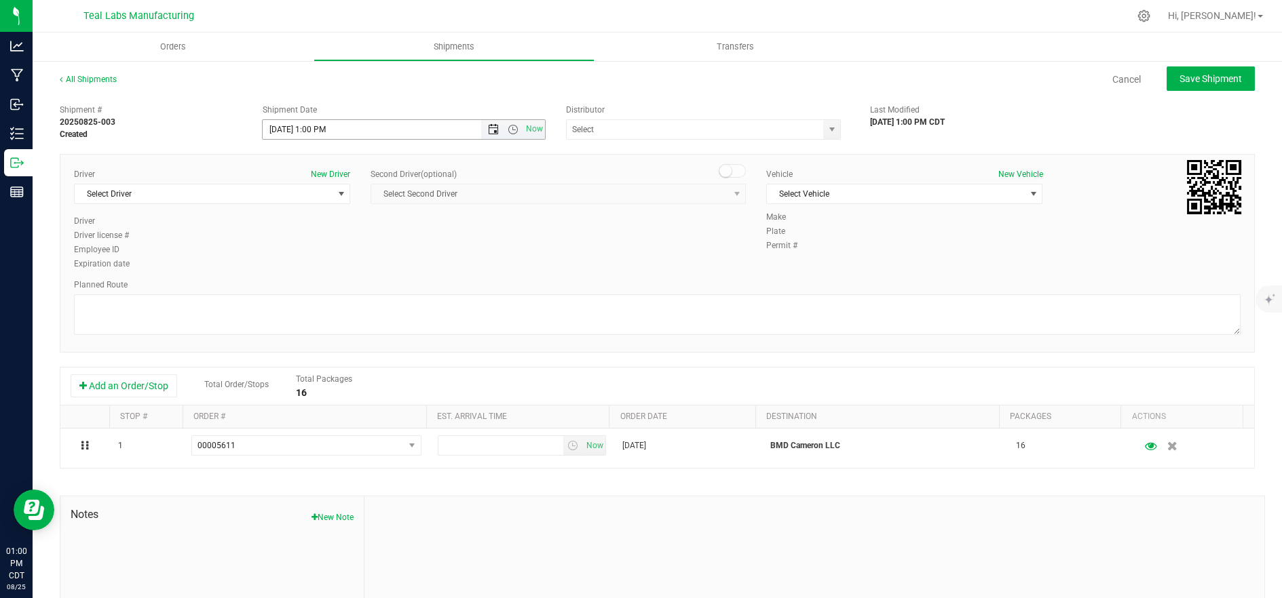
click at [488, 130] on span "Open the date view" at bounding box center [493, 129] width 11 height 11
click at [313, 288] on link "26" at bounding box center [313, 287] width 20 height 21
click at [508, 131] on span "Open the time view" at bounding box center [512, 129] width 11 height 11
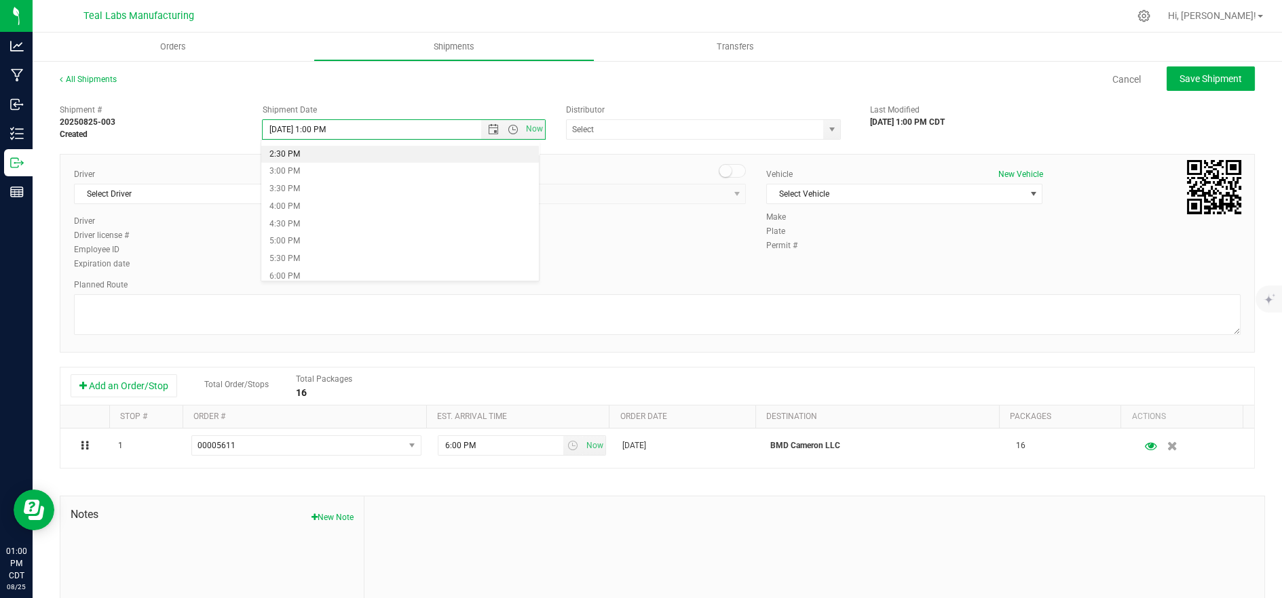
scroll to position [527, 0]
click at [368, 257] on li "6:00 PM" at bounding box center [400, 253] width 278 height 18
type input "8/26/2025 6:00 PM"
click at [241, 192] on span "Select Driver" at bounding box center [204, 194] width 258 height 19
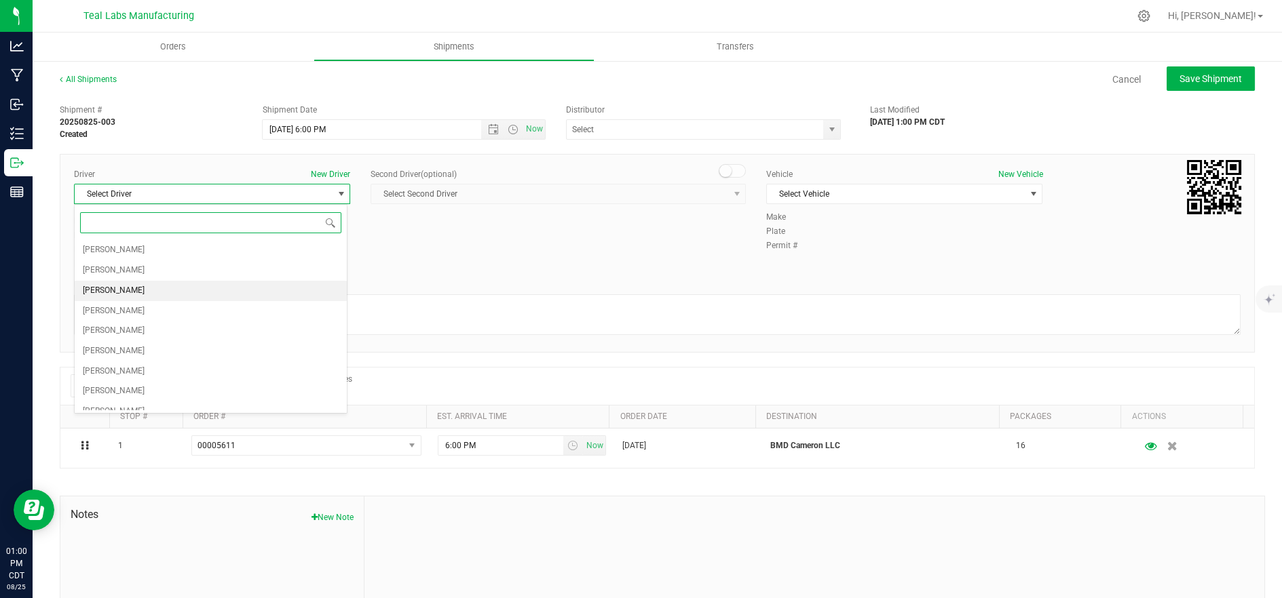
click at [208, 289] on li "Jude Brant" at bounding box center [211, 291] width 272 height 20
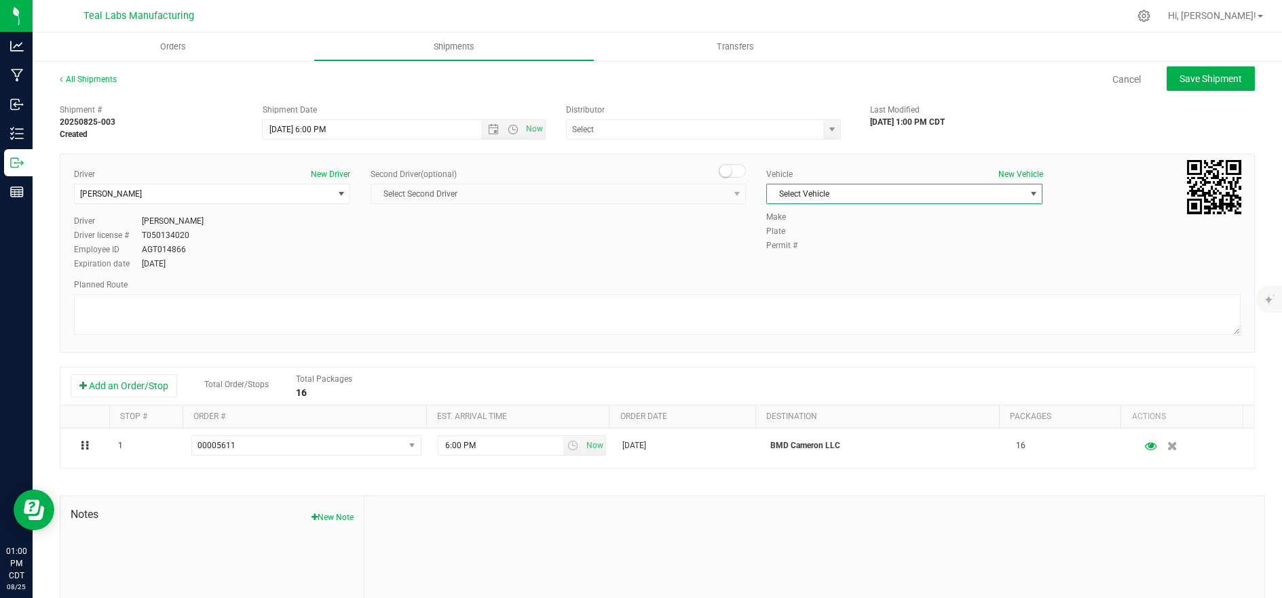
click at [830, 189] on span "Select Vehicle" at bounding box center [896, 194] width 258 height 19
click at [828, 405] on li "Delivery 2" at bounding box center [896, 402] width 272 height 20
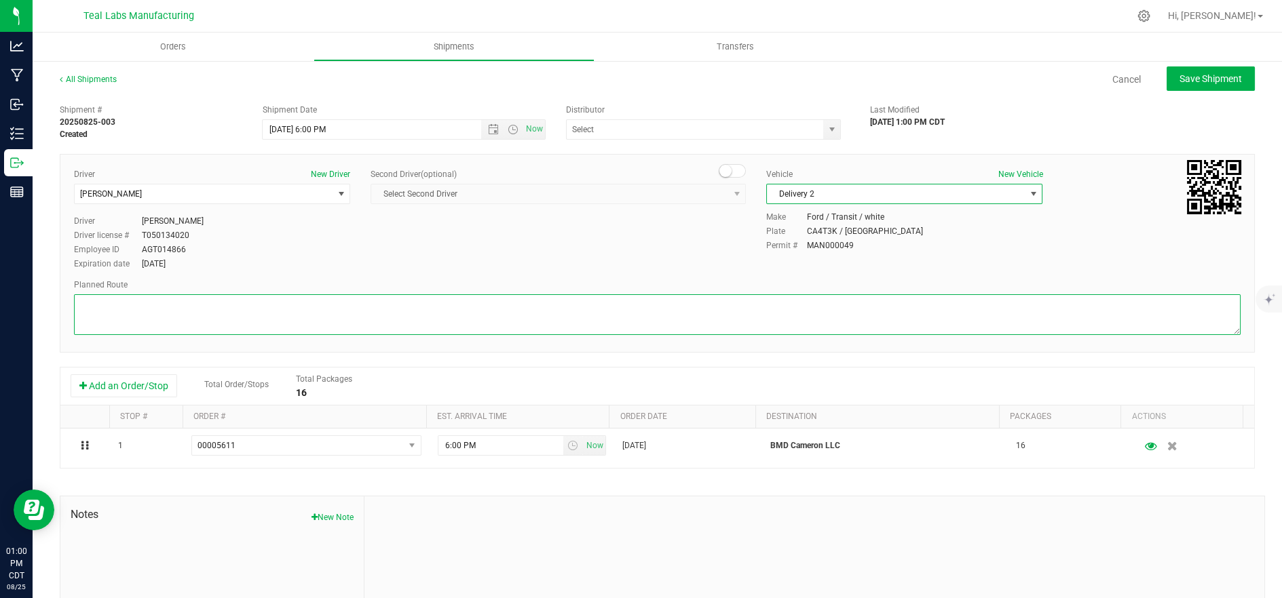
click at [652, 318] on textarea at bounding box center [657, 314] width 1166 height 41
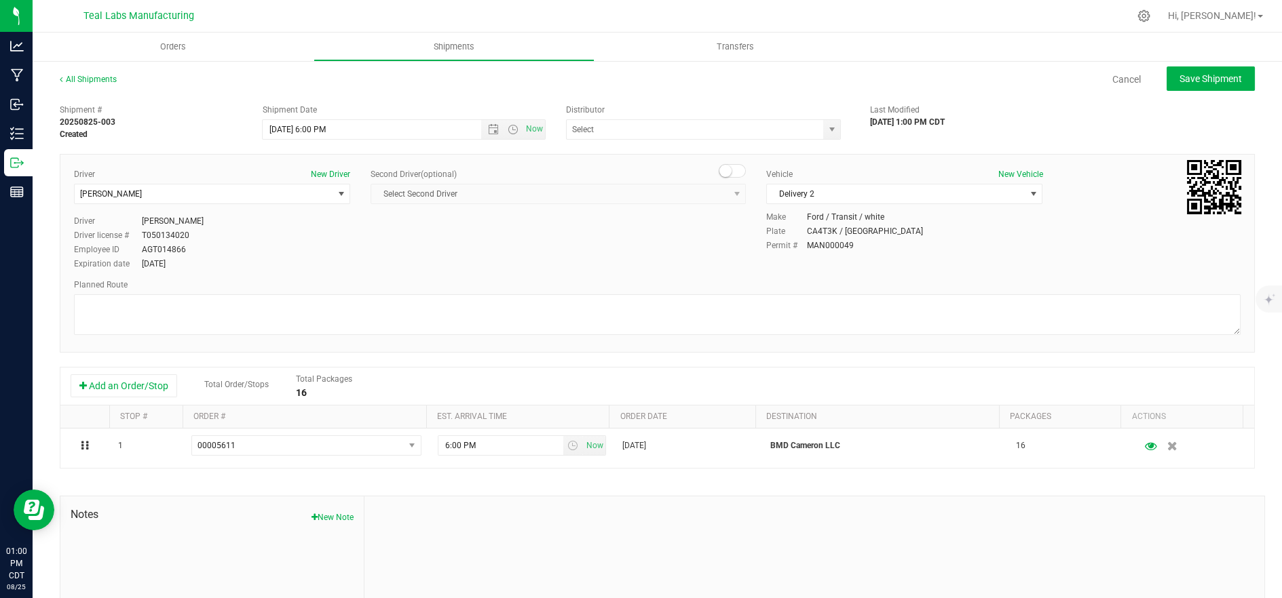
click at [1100, 119] on div "Shipment # 20250825-003 Created Shipment Date 8/26/2025 6:00 PM Now Distributor…" at bounding box center [657, 119] width 1215 height 43
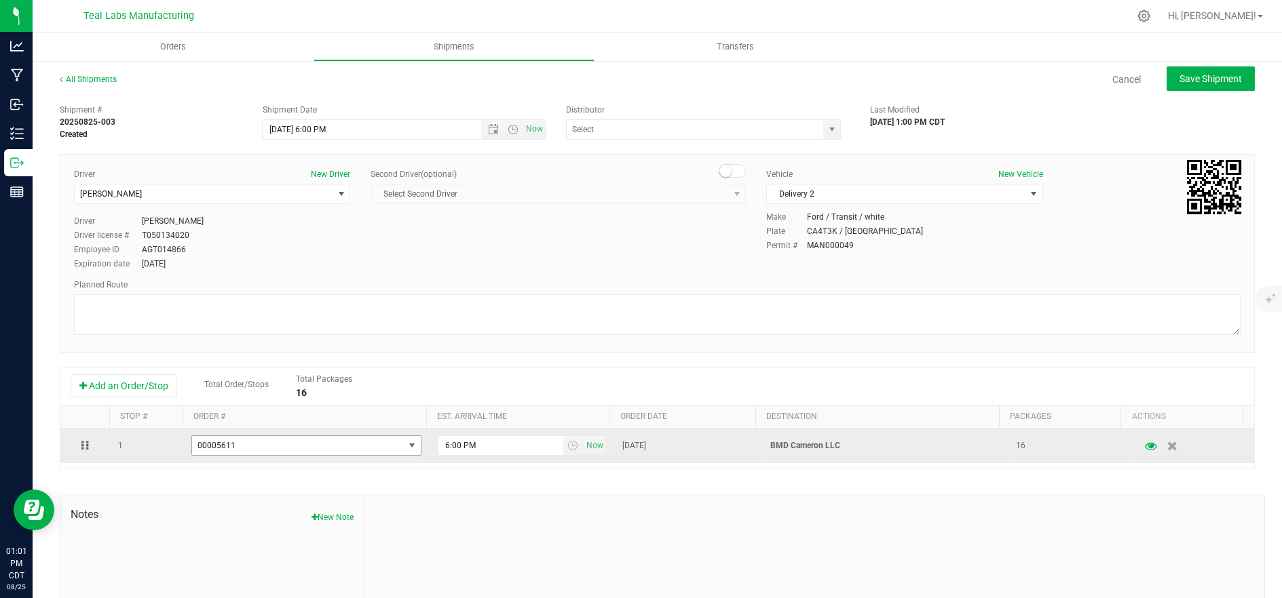
click at [406, 449] on span "select" at bounding box center [411, 445] width 11 height 11
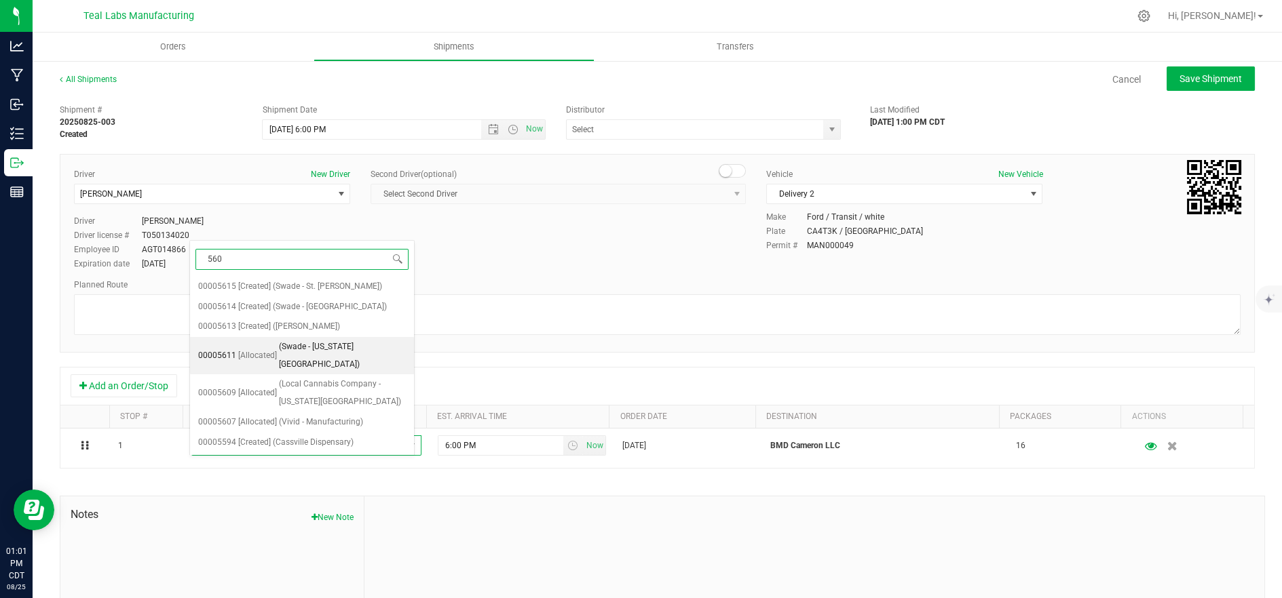
type input "5609"
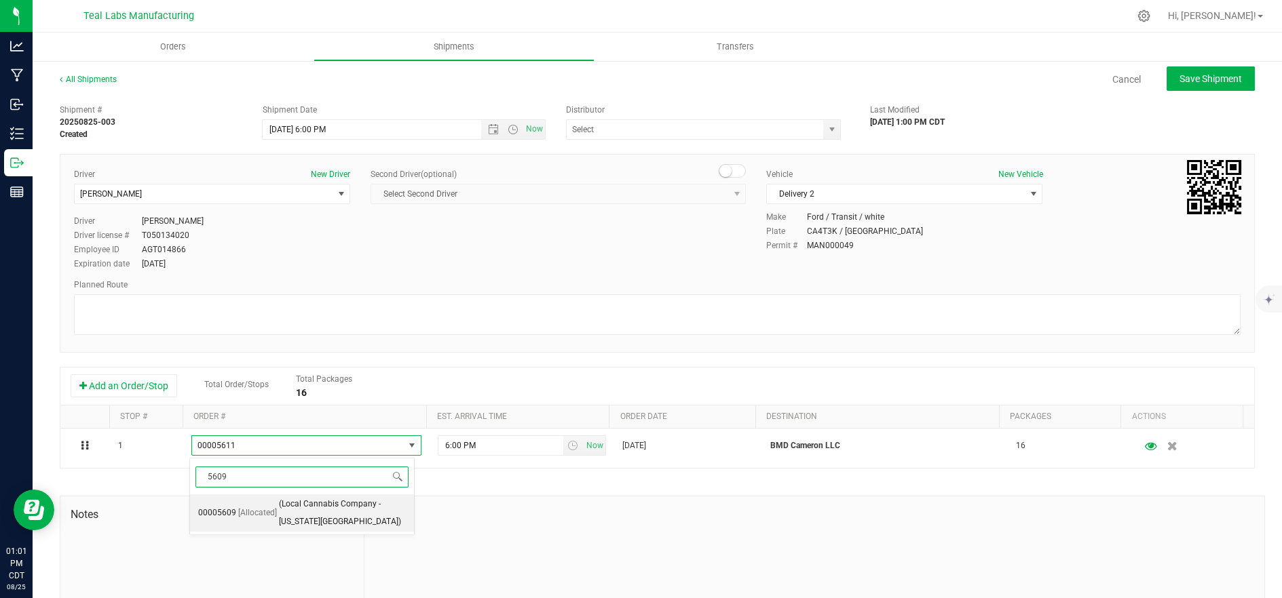
click at [291, 506] on span "(Local Cannabis Company - Kansas City)" at bounding box center [342, 513] width 127 height 35
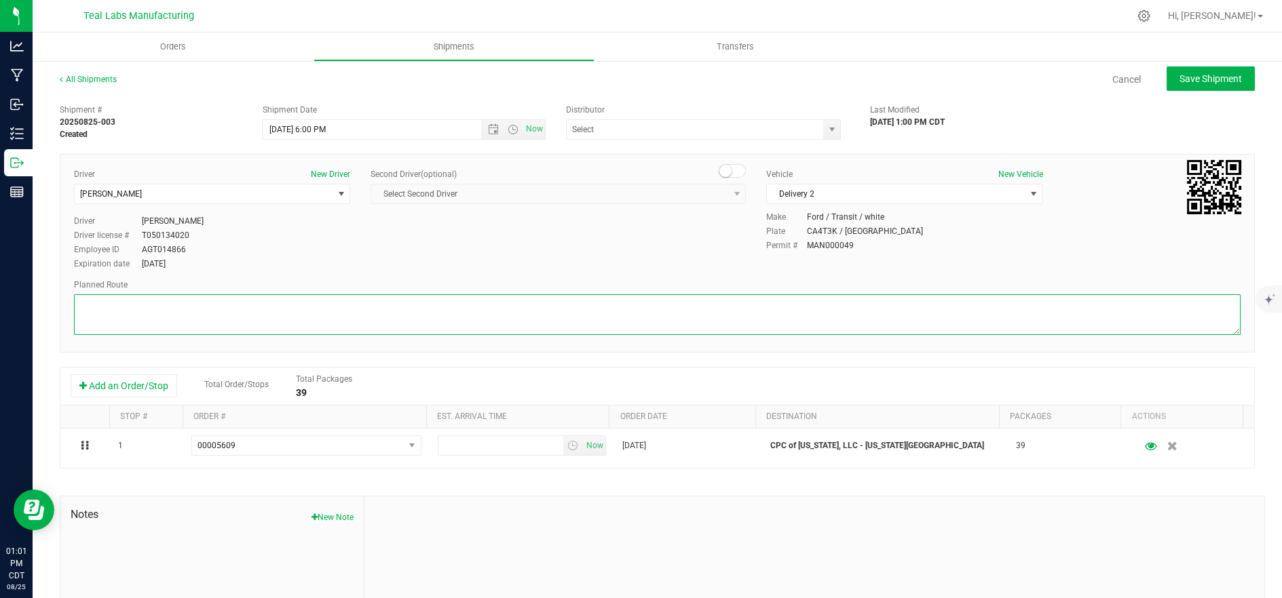
click at [356, 303] on textarea at bounding box center [657, 314] width 1166 height 41
paste textarea "5555 Salt River Rd Head northwest on Salt River Rd. Go for 0.4 mi. Then 0.4 mil…"
type textarea "5555 Salt River Rd Head northwest on Salt River Rd. Go for 0.4 mi. Then 0.4 mil…"
click at [350, 320] on textarea at bounding box center [657, 314] width 1166 height 41
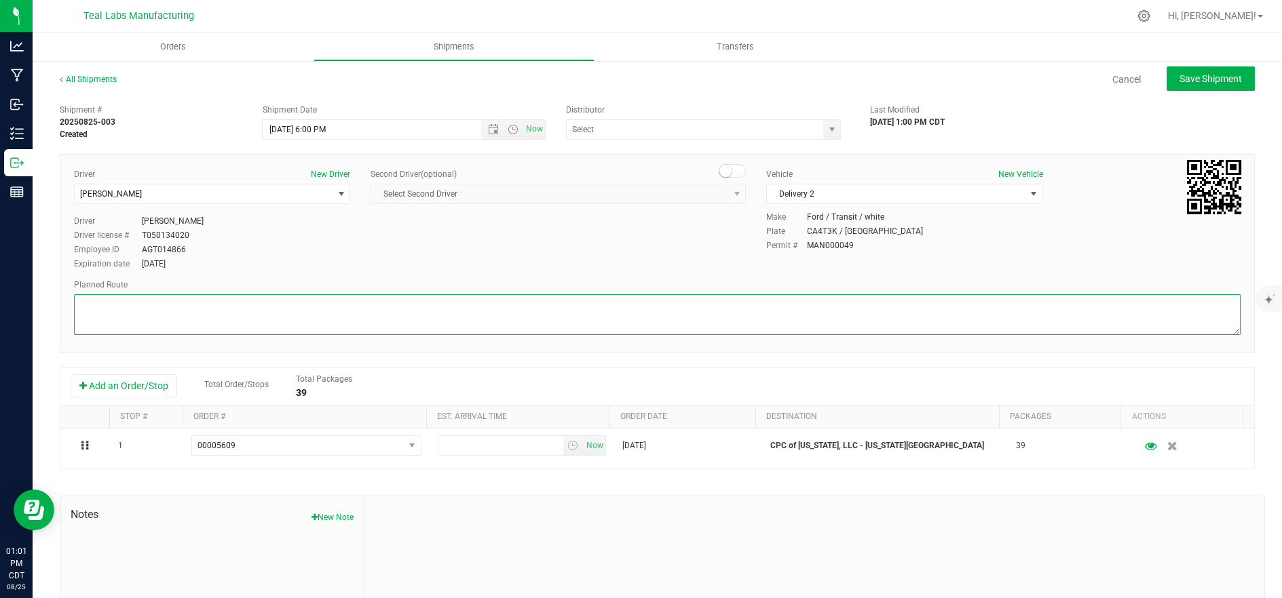
paste textarea "5555 Salt River Rd Head northwest on Salt River Rd. Go for 0.4 mi. Then 0.4 mil…"
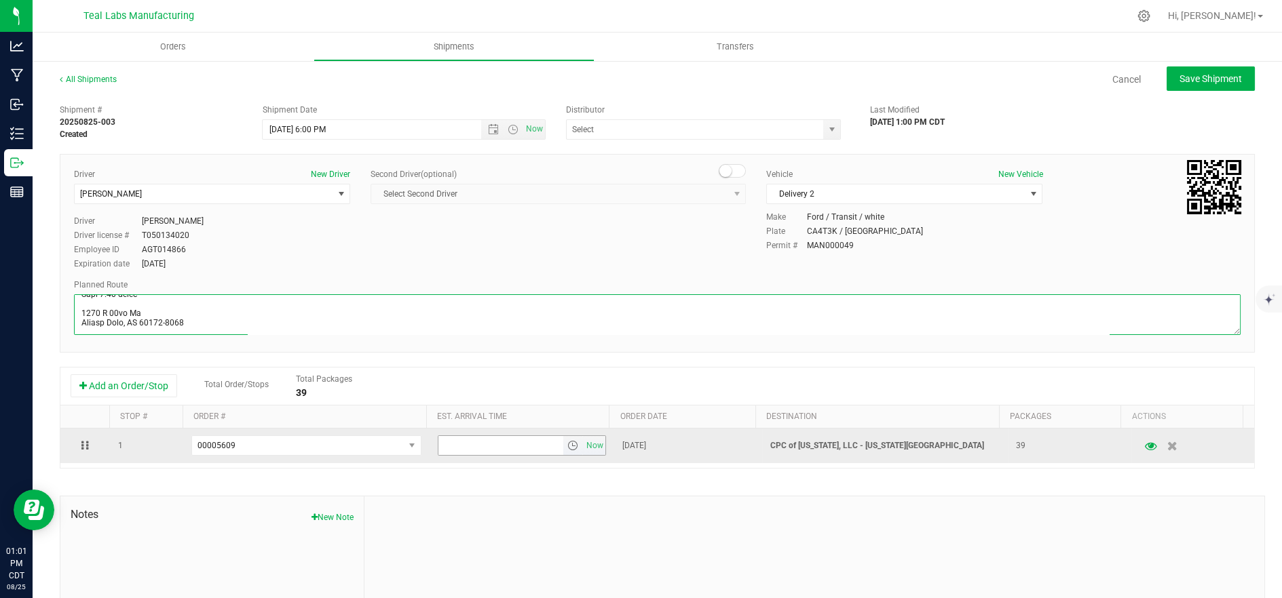
click at [567, 448] on span "select" at bounding box center [572, 445] width 11 height 11
type textarea "5555 Salt River Rd Head northwest on Salt River Rd. Go for 0.4 mi. Then 0.4 mil…"
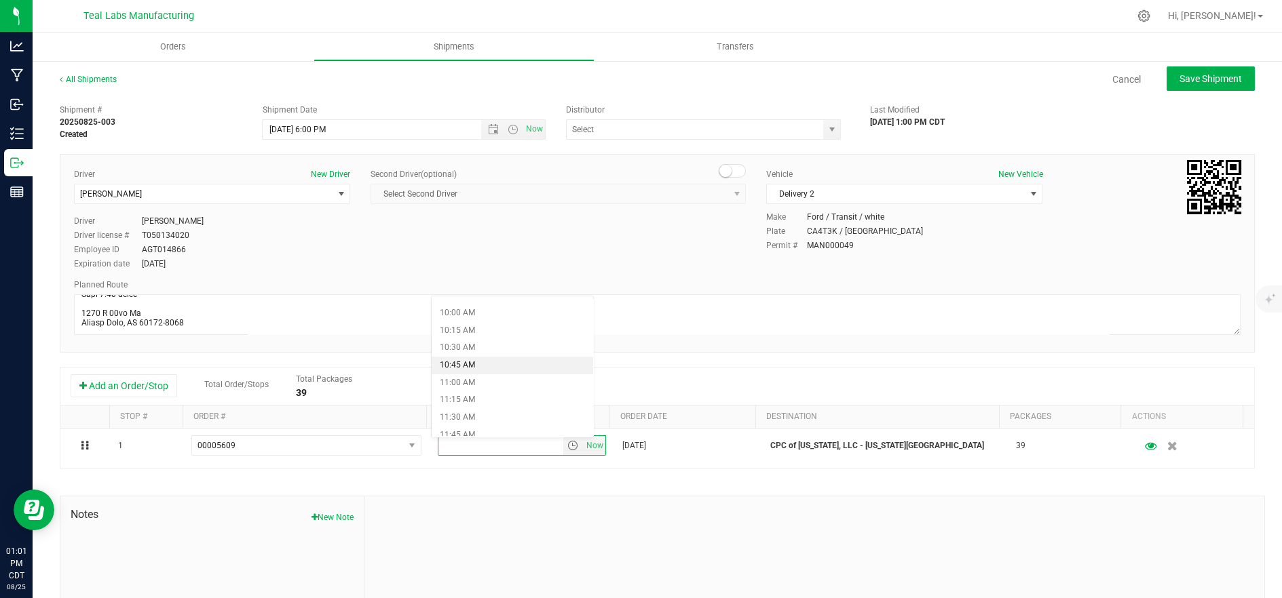
scroll to position [678, 0]
click at [492, 395] on li "11:00 AM" at bounding box center [512, 397] width 162 height 18
click at [1180, 77] on span "Save Shipment" at bounding box center [1210, 78] width 62 height 11
type input "8/26/2025 11:00 PM"
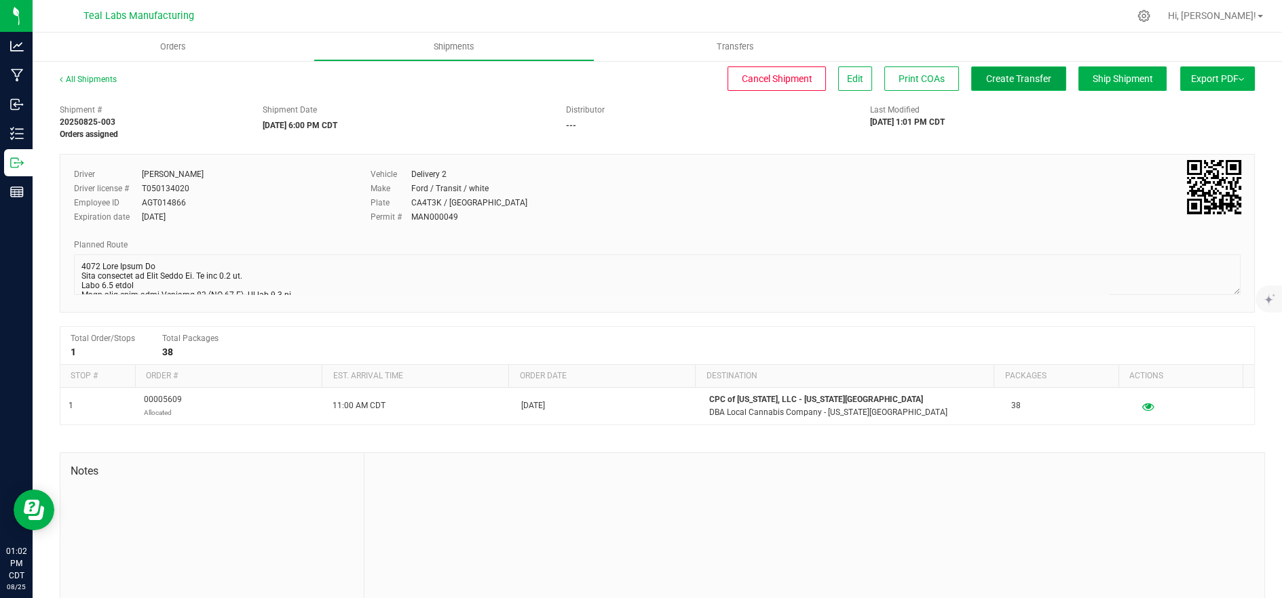
click at [1002, 85] on button "Create Transfer" at bounding box center [1018, 78] width 95 height 24
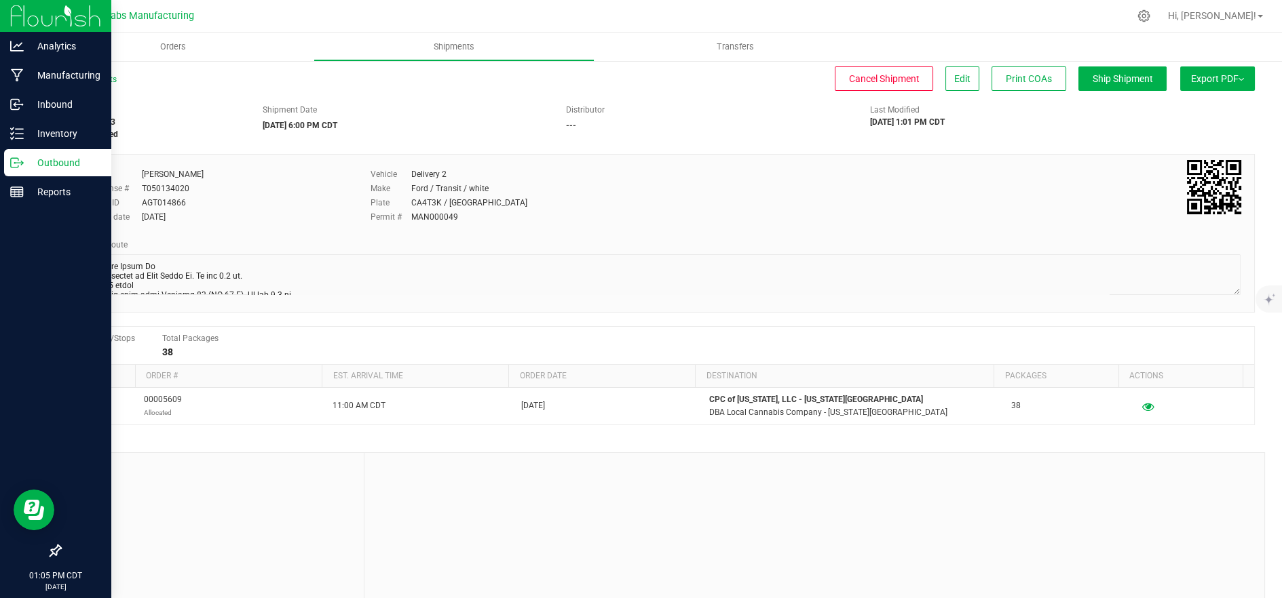
click at [24, 166] on p "Outbound" at bounding box center [64, 163] width 81 height 16
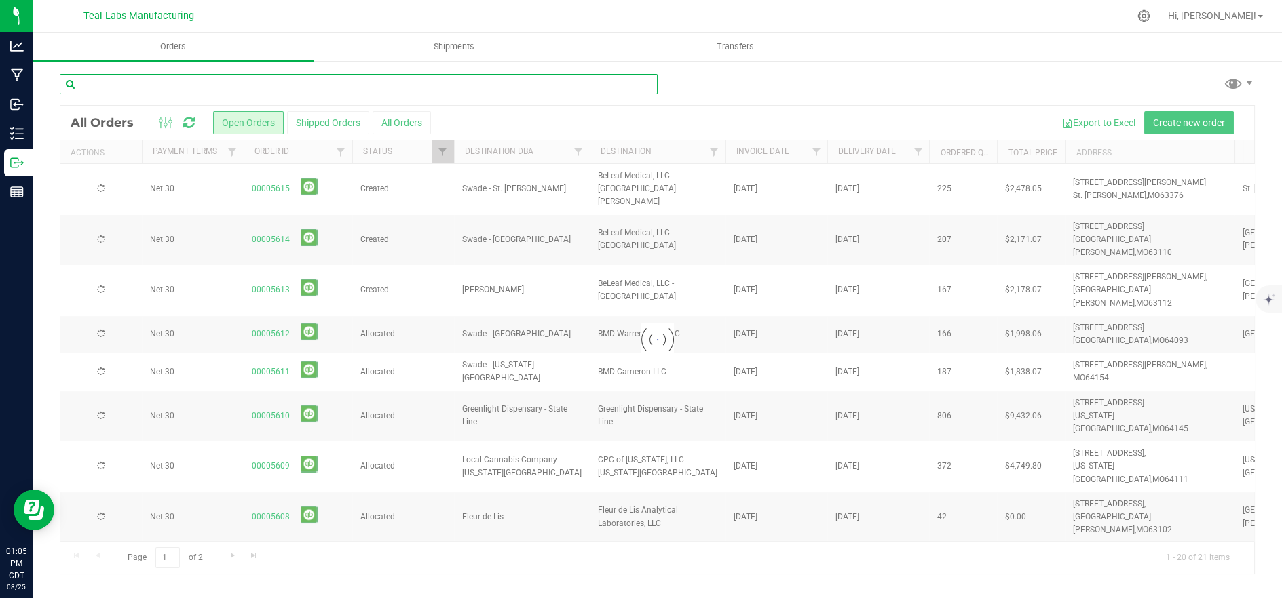
click at [193, 81] on input "text" at bounding box center [359, 84] width 598 height 20
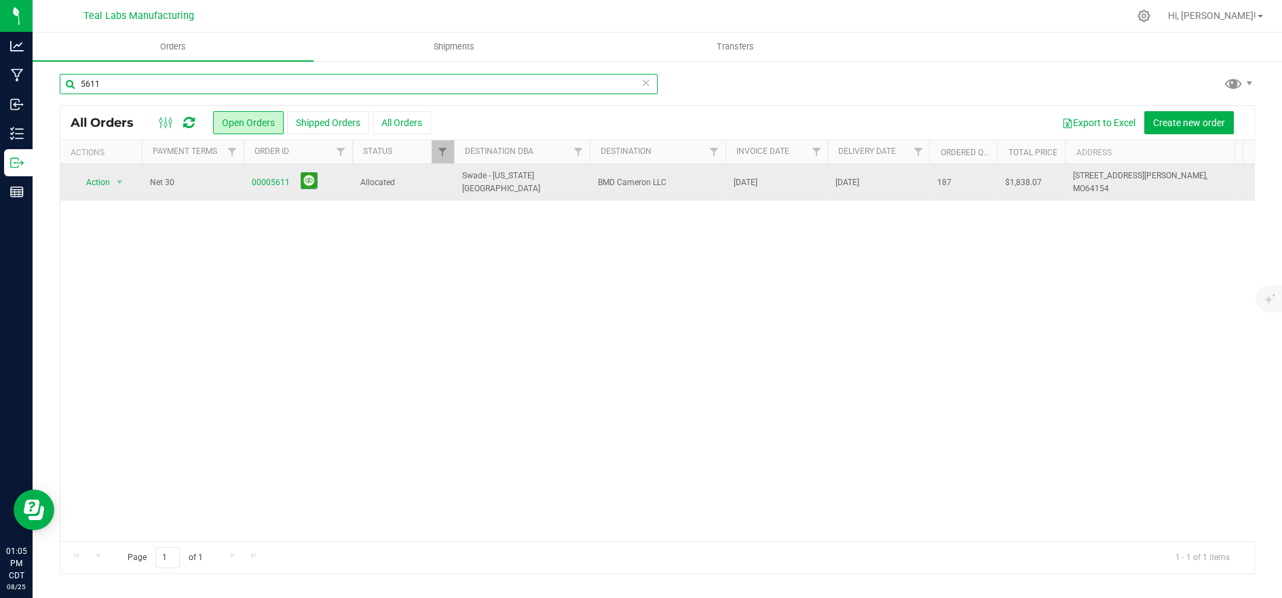
type input "5611"
click at [463, 191] on td "Swade - [US_STATE][GEOGRAPHIC_DATA]" at bounding box center [522, 182] width 136 height 37
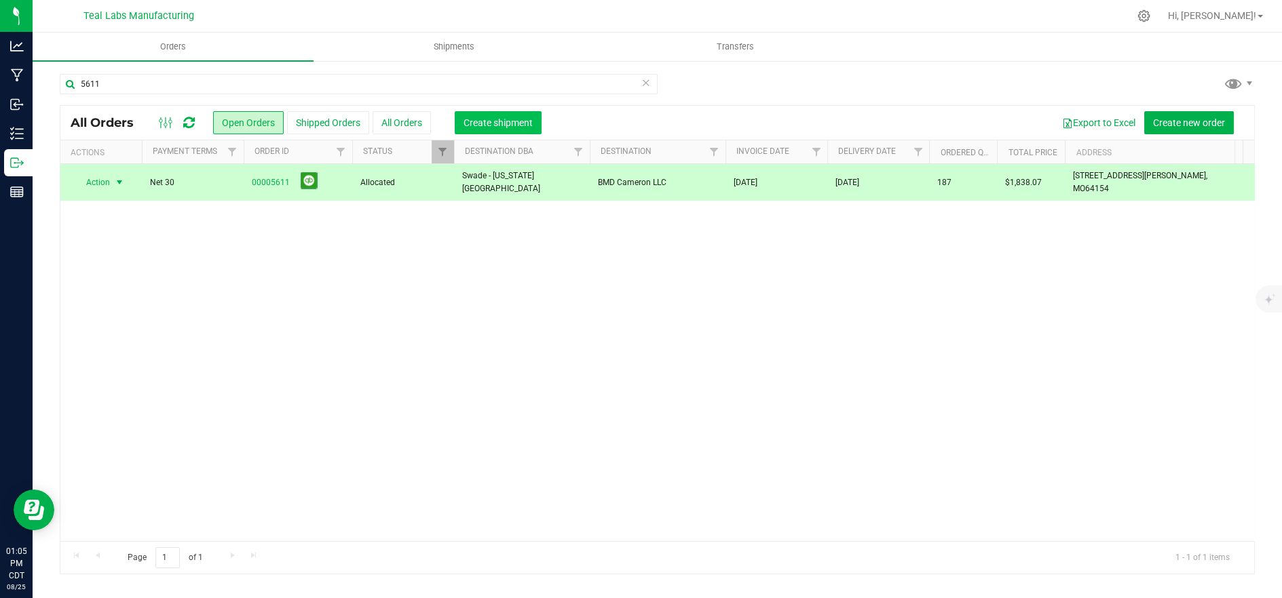
click at [516, 123] on span "Create shipment" at bounding box center [497, 122] width 69 height 11
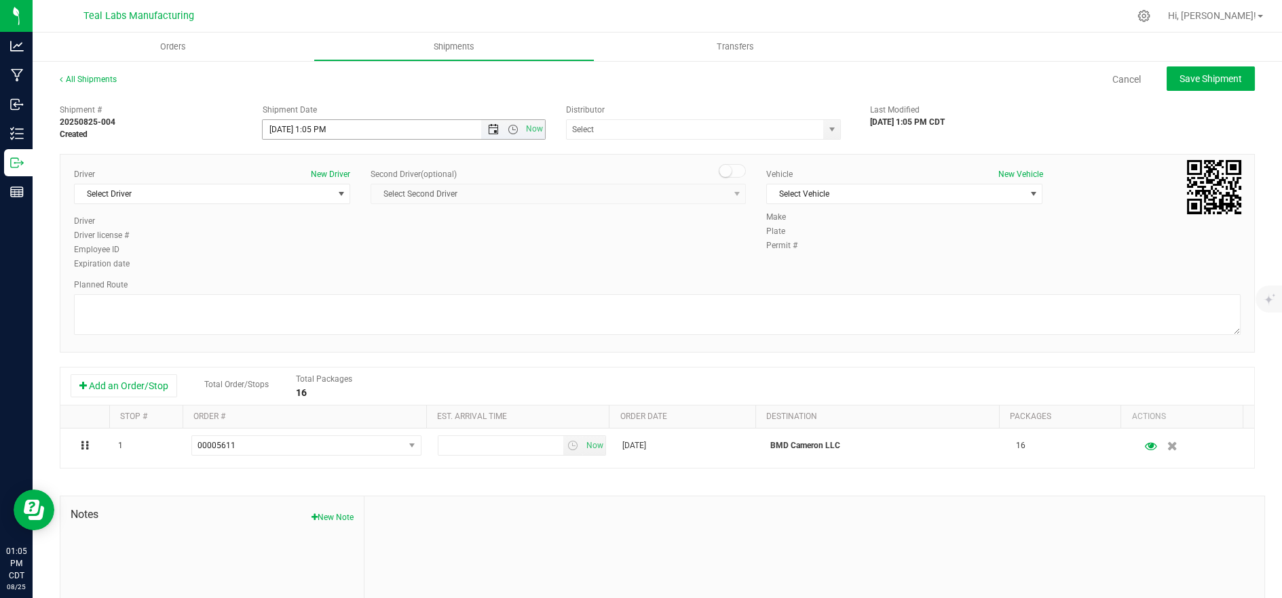
click at [488, 126] on span "Open the date view" at bounding box center [493, 129] width 11 height 11
click at [308, 286] on link "26" at bounding box center [313, 287] width 20 height 21
drag, startPoint x: 516, startPoint y: 126, endPoint x: 510, endPoint y: 131, distance: 7.7
click at [515, 127] on span "Open the time view" at bounding box center [512, 129] width 23 height 11
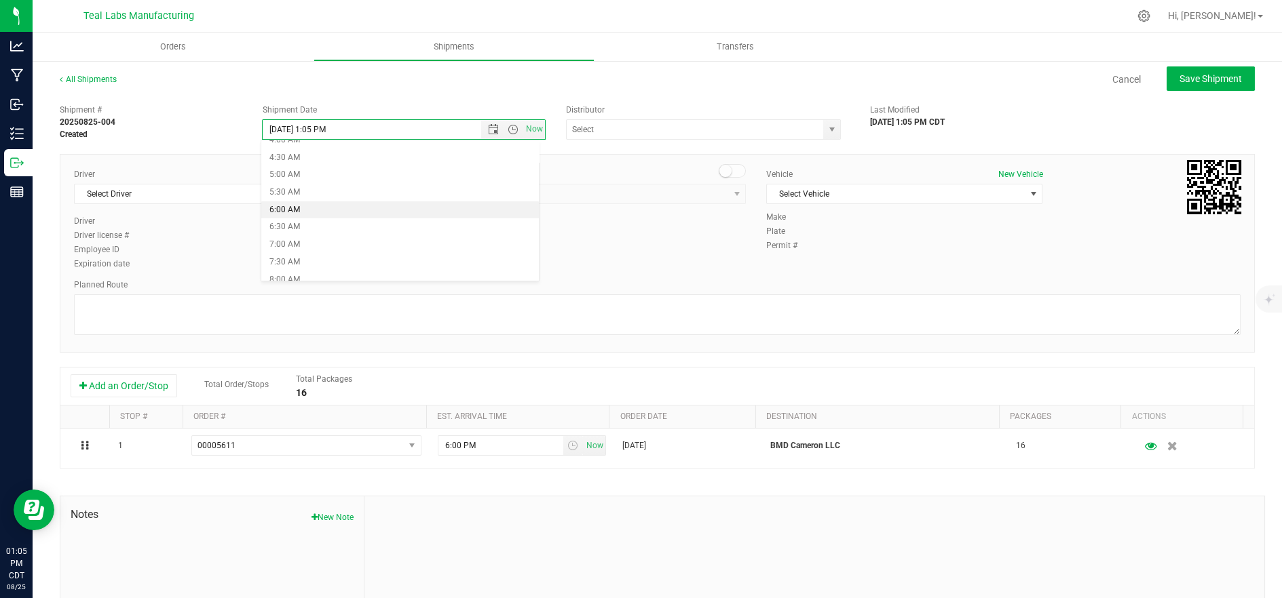
click at [361, 212] on li "6:00 AM" at bounding box center [400, 210] width 278 height 18
type input "8/26/2025 6:00 AM"
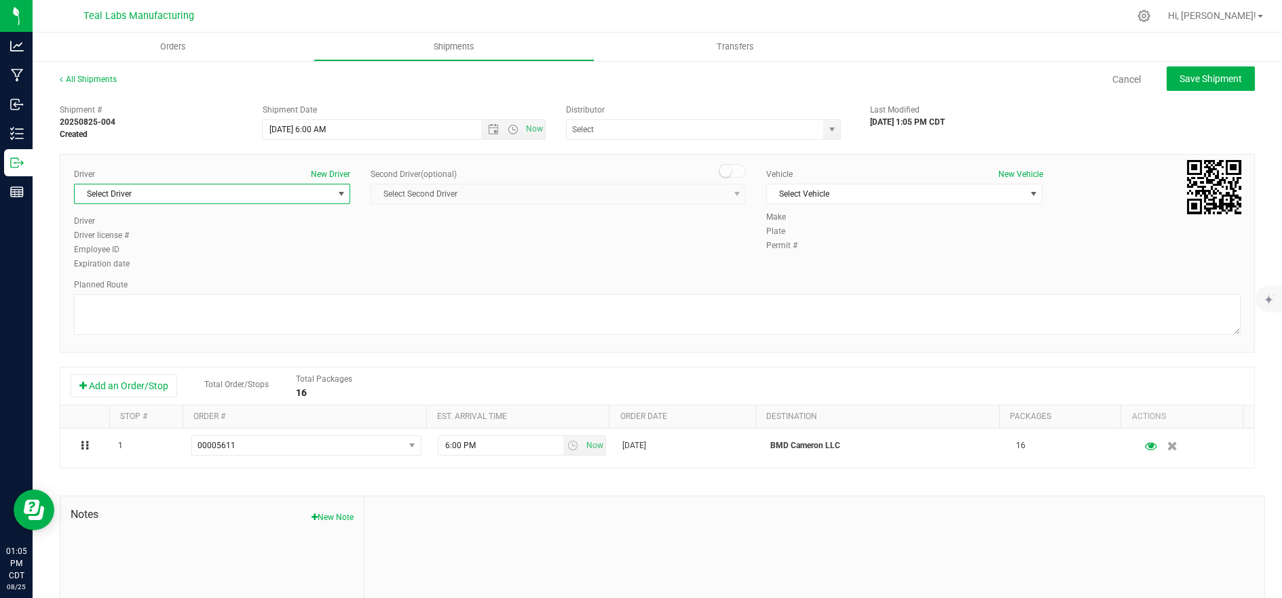
click at [200, 202] on span "Select Driver" at bounding box center [204, 194] width 258 height 19
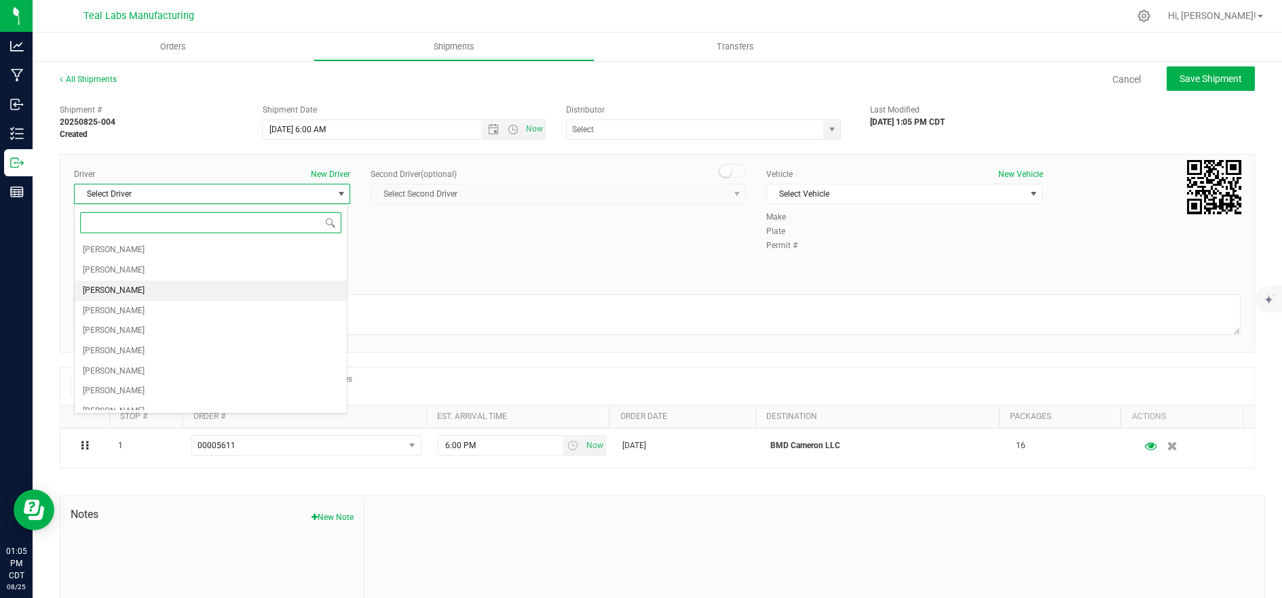
click at [161, 290] on li "Jude Brant" at bounding box center [211, 291] width 272 height 20
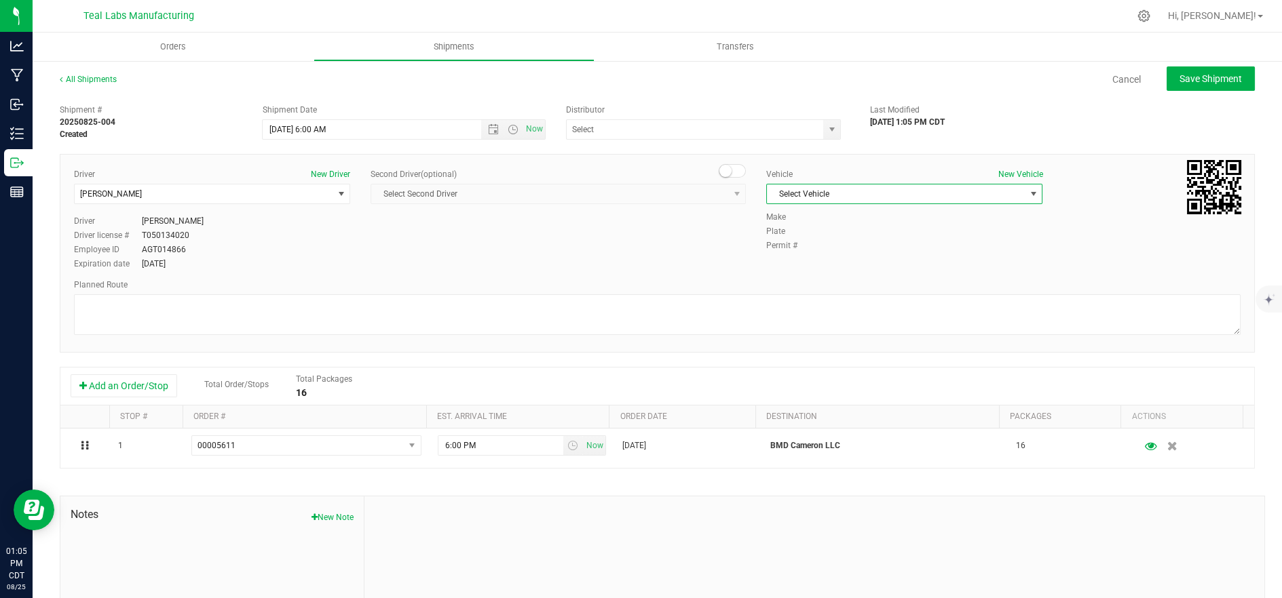
click at [837, 193] on span "Select Vehicle" at bounding box center [896, 194] width 258 height 19
click at [798, 402] on li "Delivery 2" at bounding box center [896, 402] width 272 height 20
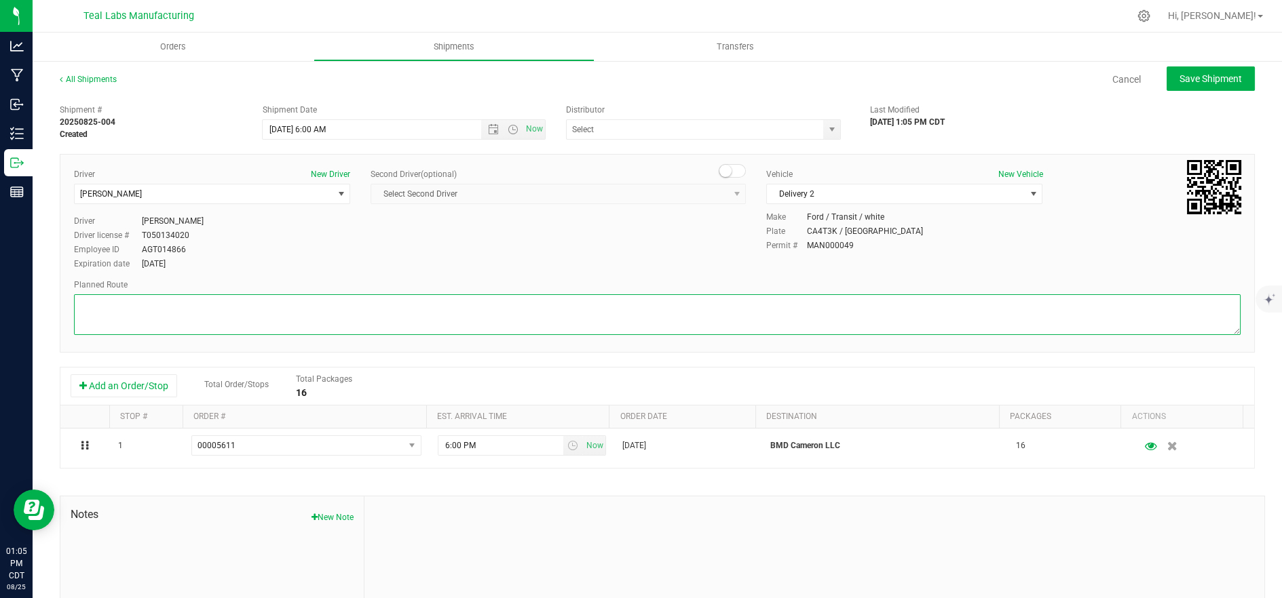
click at [724, 320] on textarea at bounding box center [657, 314] width 1166 height 41
drag, startPoint x: 341, startPoint y: 296, endPoint x: 342, endPoint y: 311, distance: 15.0
click at [341, 301] on textarea at bounding box center [657, 314] width 1166 height 41
paste textarea "5555 Salt River Rd Head northwest on Salt River Rd. Go for 0.4 mi. Then 0.4 mil…"
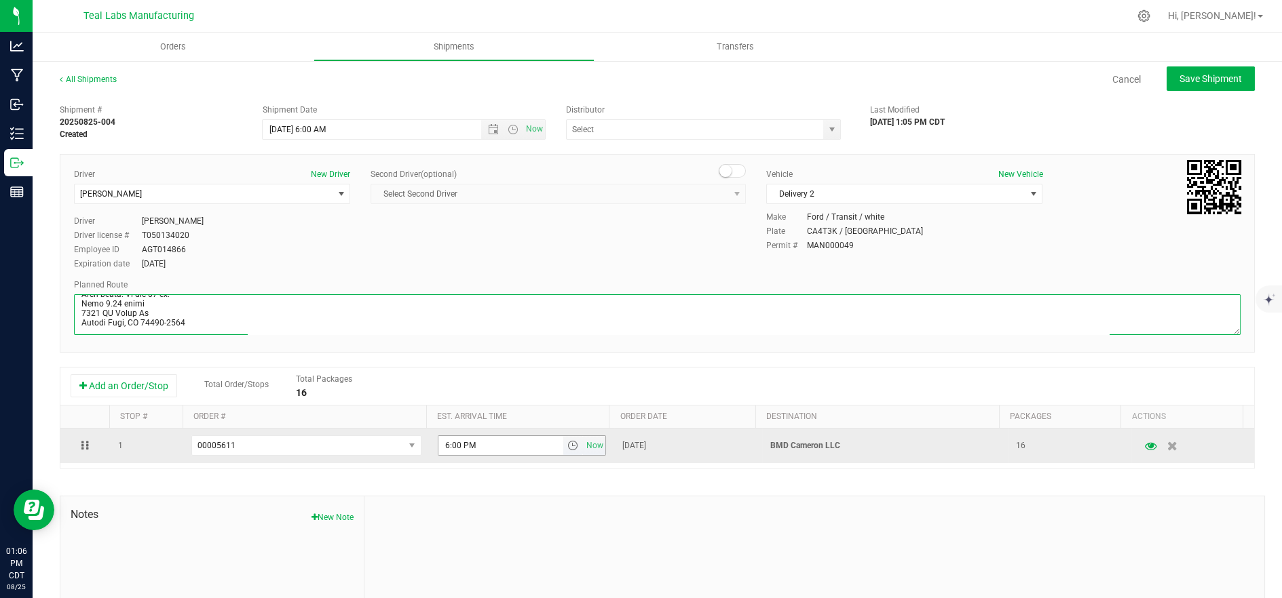
click at [567, 446] on span "select" at bounding box center [572, 445] width 11 height 11
type textarea "5555 Salt River Rd Head northwest on Salt River Rd. Go for 0.4 mi. Then 0.4 mil…"
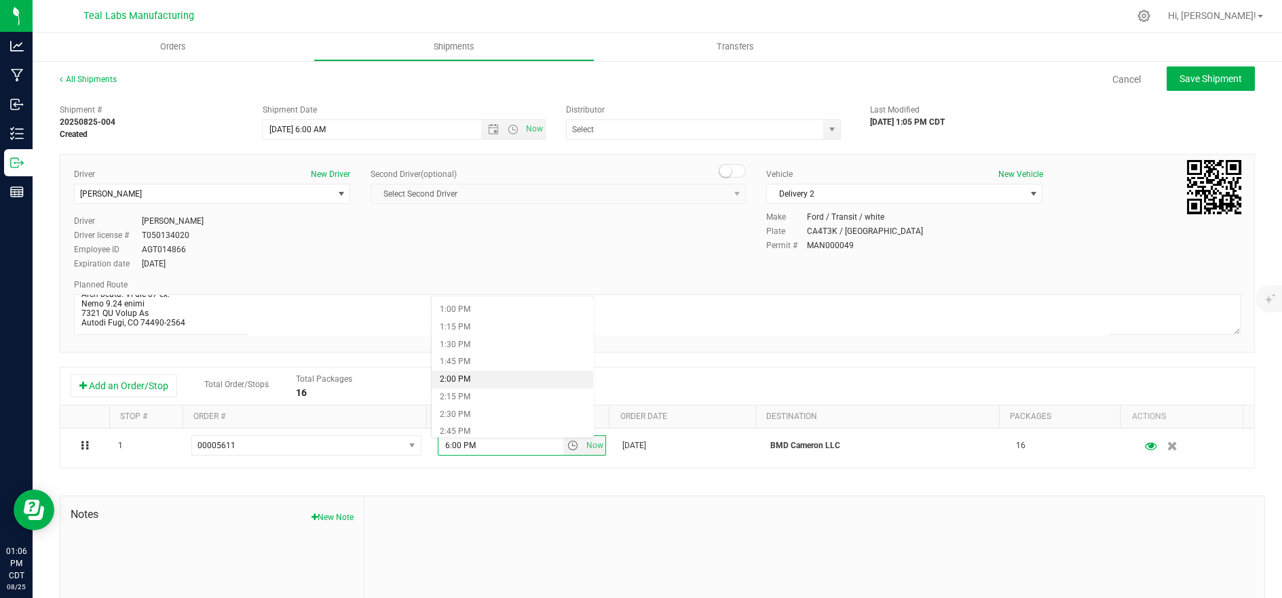
scroll to position [829, 0]
click at [516, 317] on li "12:00 PM" at bounding box center [512, 316] width 162 height 18
click at [1179, 79] on span "Save Shipment" at bounding box center [1210, 78] width 62 height 11
type input "8/26/2025 11:00 AM"
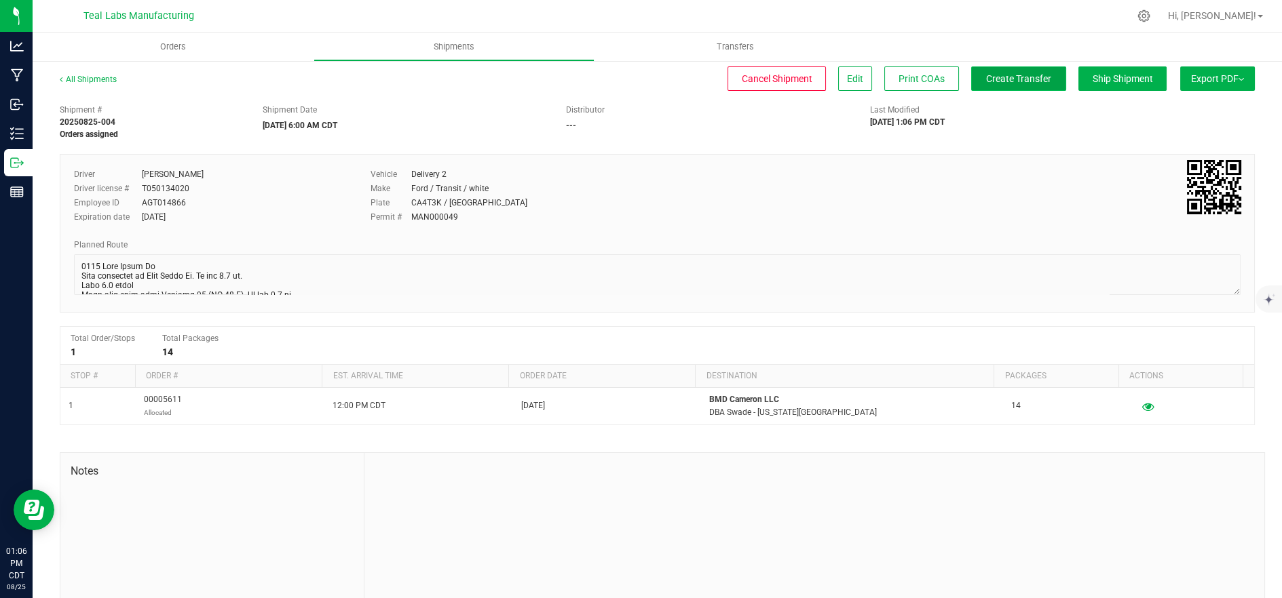
click at [1029, 82] on span "Create Transfer" at bounding box center [1018, 78] width 65 height 11
